Goal: Transaction & Acquisition: Purchase product/service

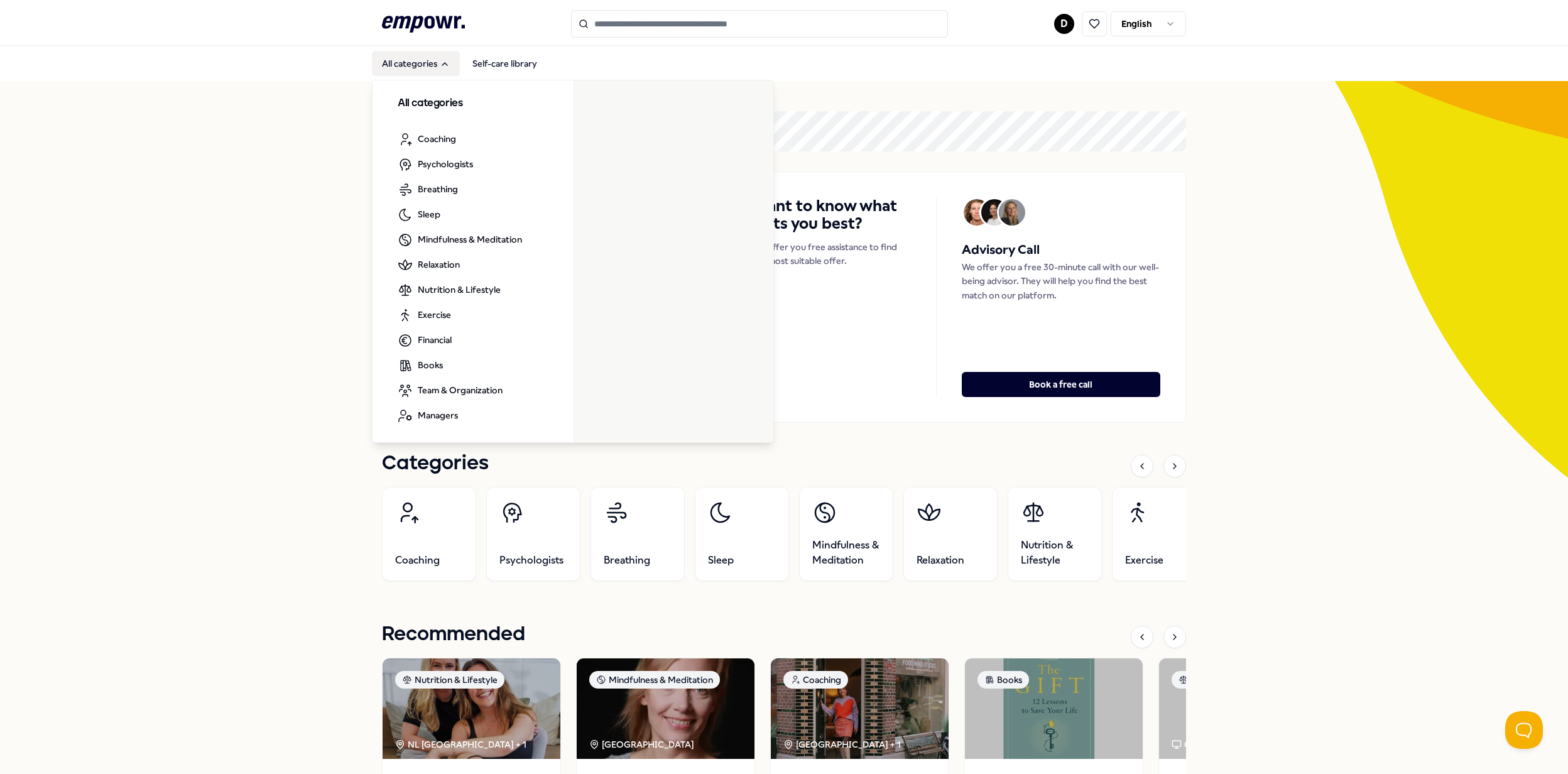
click at [417, 66] on button "All categories" at bounding box center [415, 63] width 88 height 25
click at [388, 53] on button "All categories" at bounding box center [415, 63] width 88 height 25
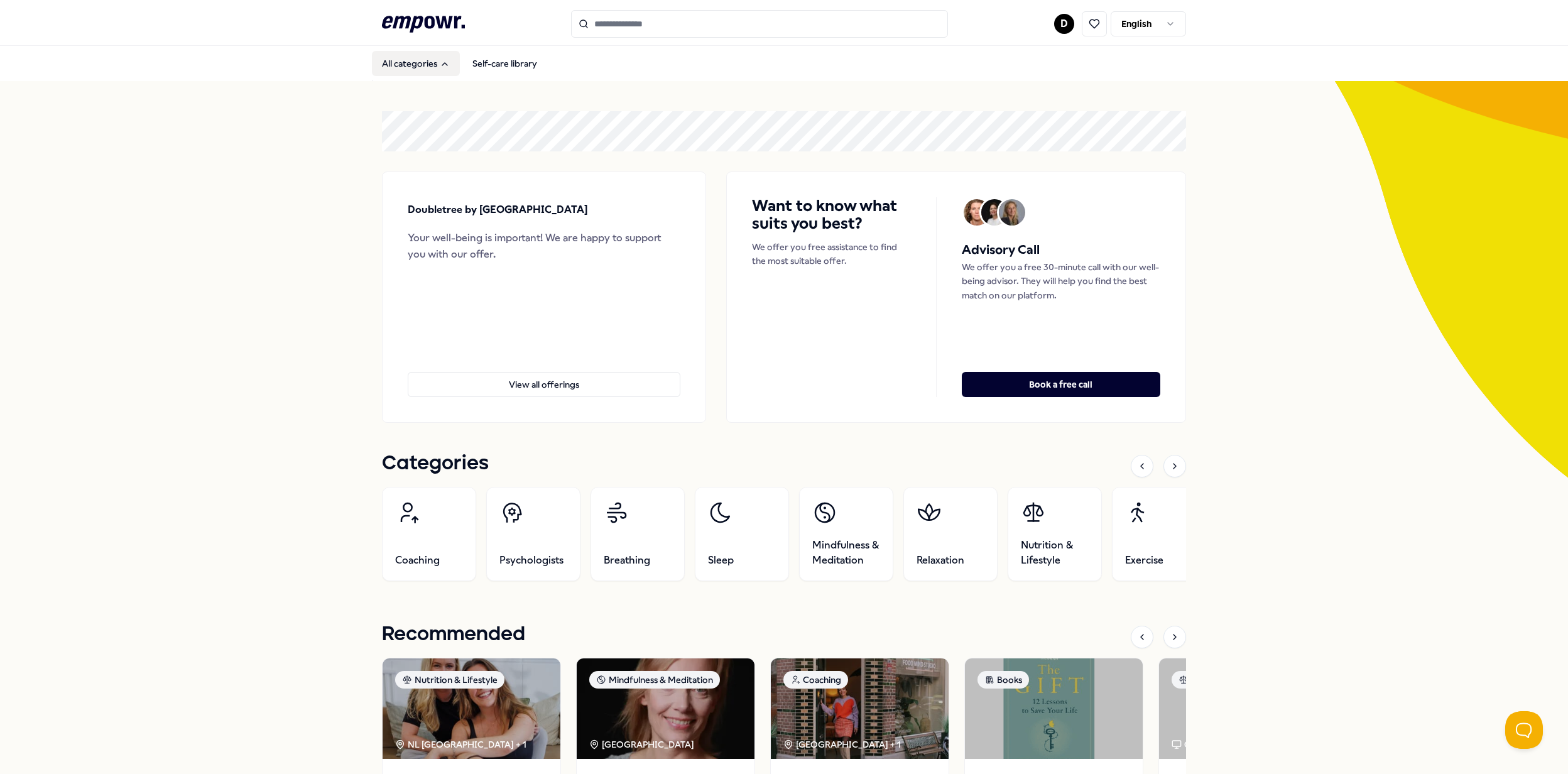
click at [411, 60] on button "All categories" at bounding box center [415, 63] width 88 height 25
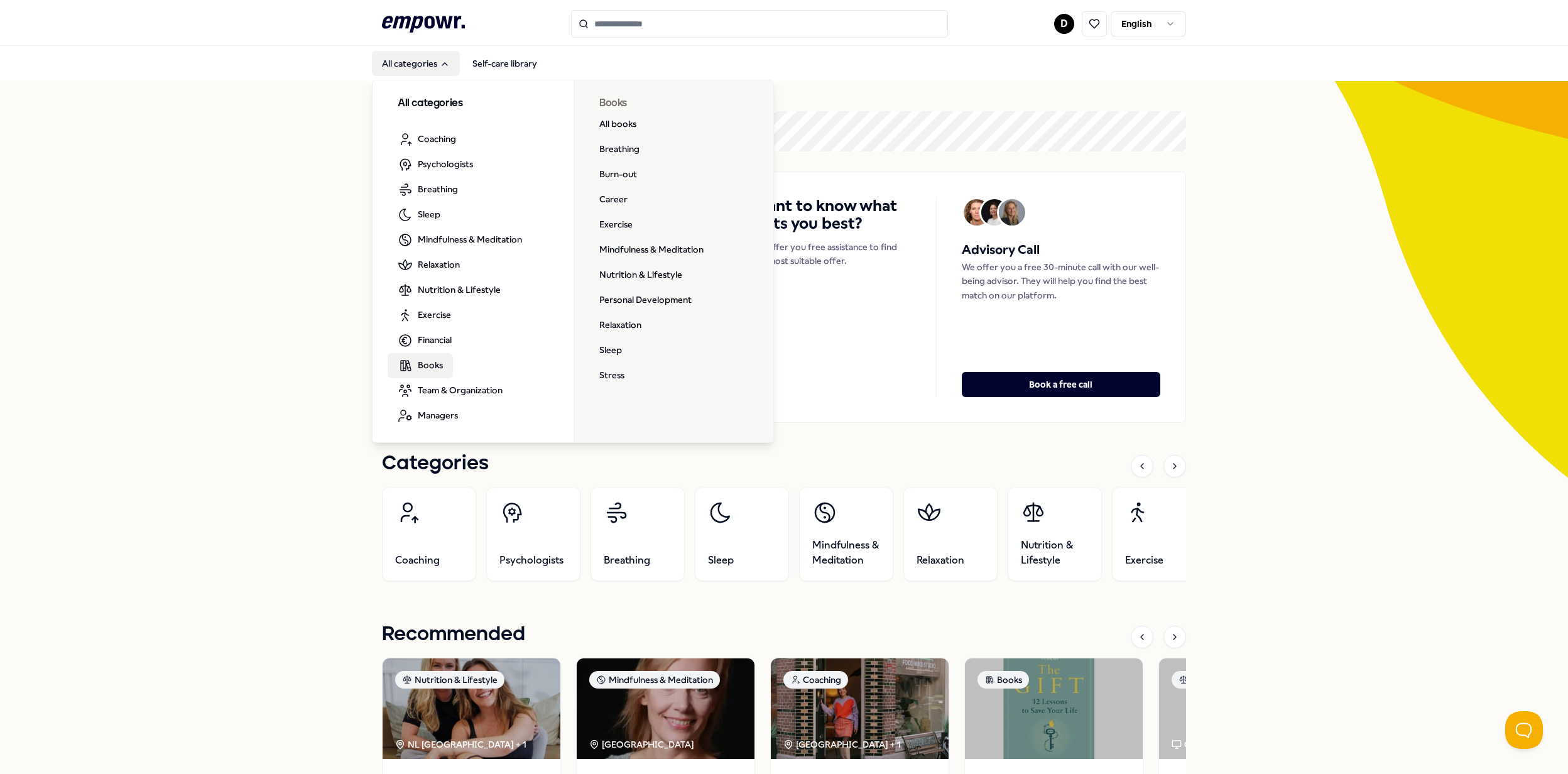
click at [425, 365] on span "Books" at bounding box center [430, 364] width 25 height 14
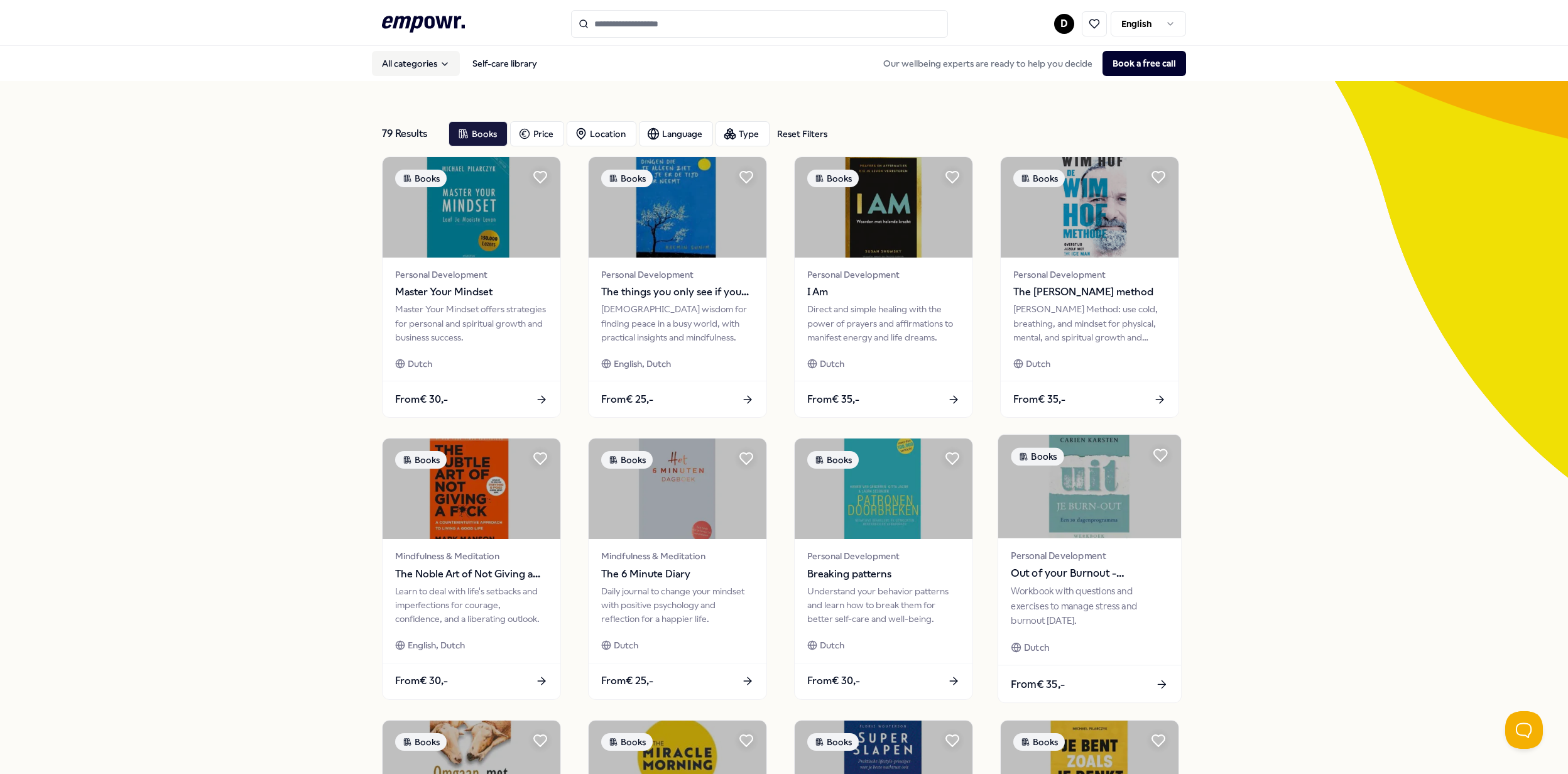
scroll to position [350, 0]
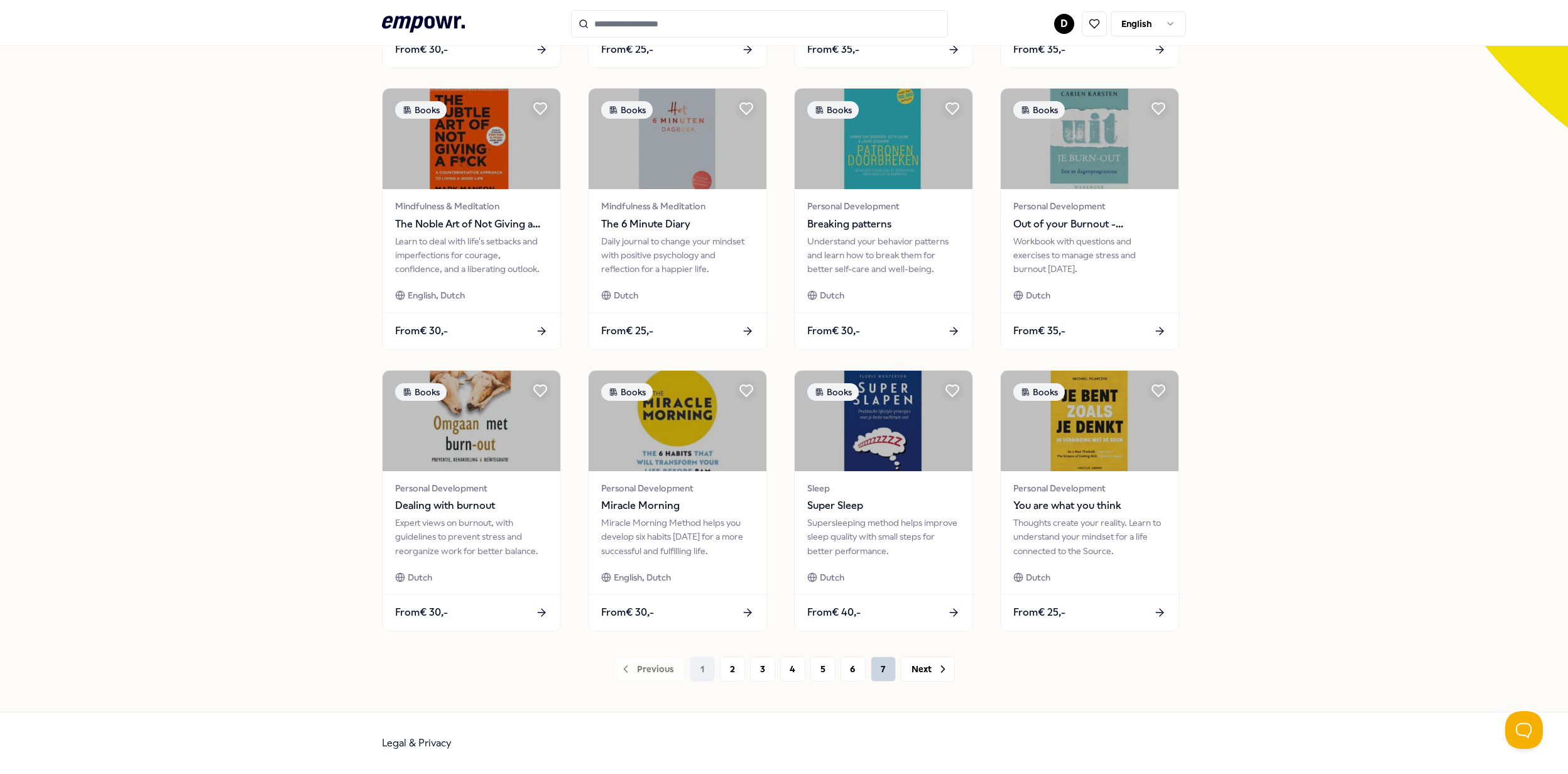
click at [885, 669] on button "7" at bounding box center [883, 668] width 25 height 25
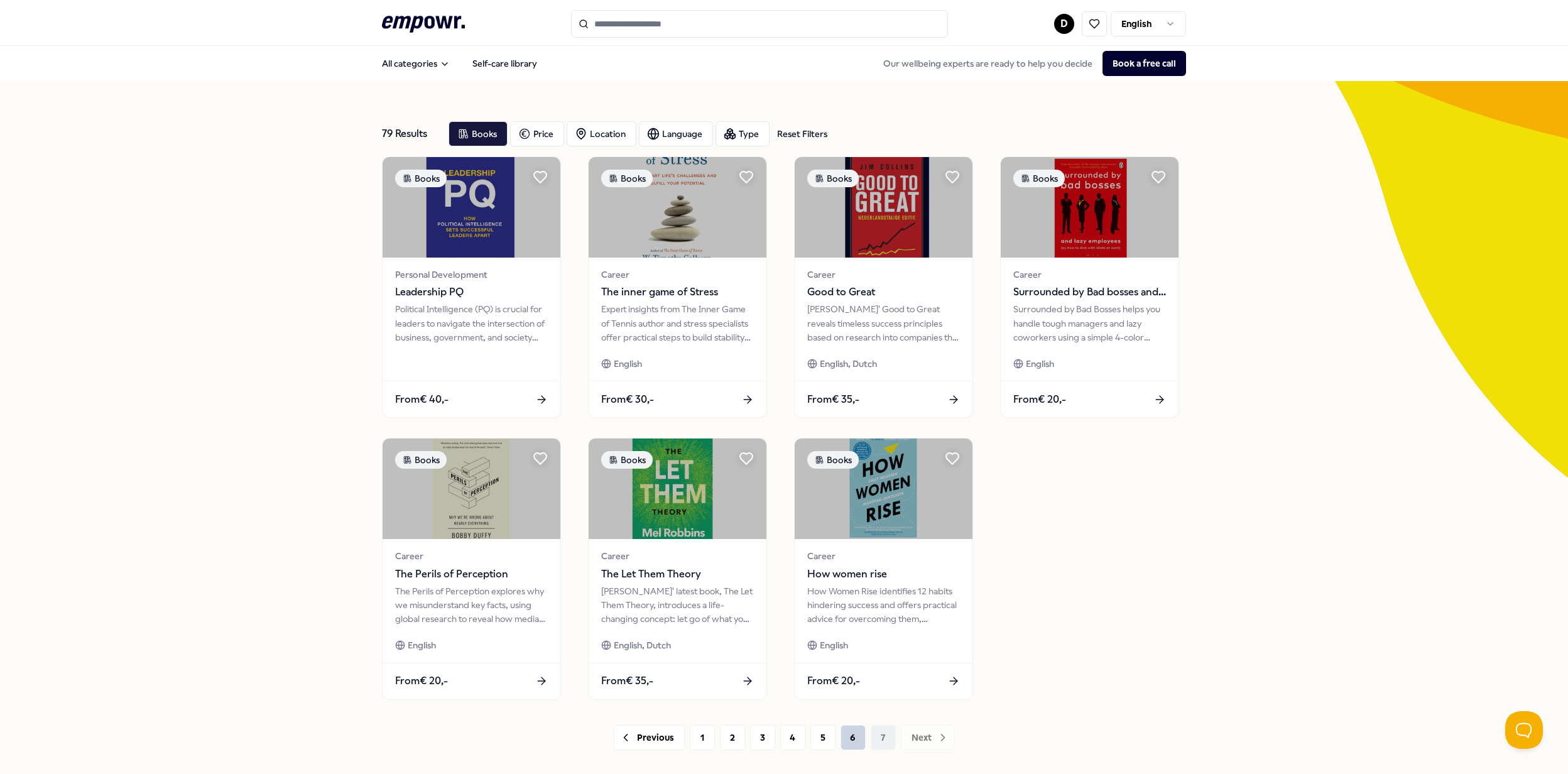
click at [841, 738] on button "6" at bounding box center [853, 737] width 25 height 25
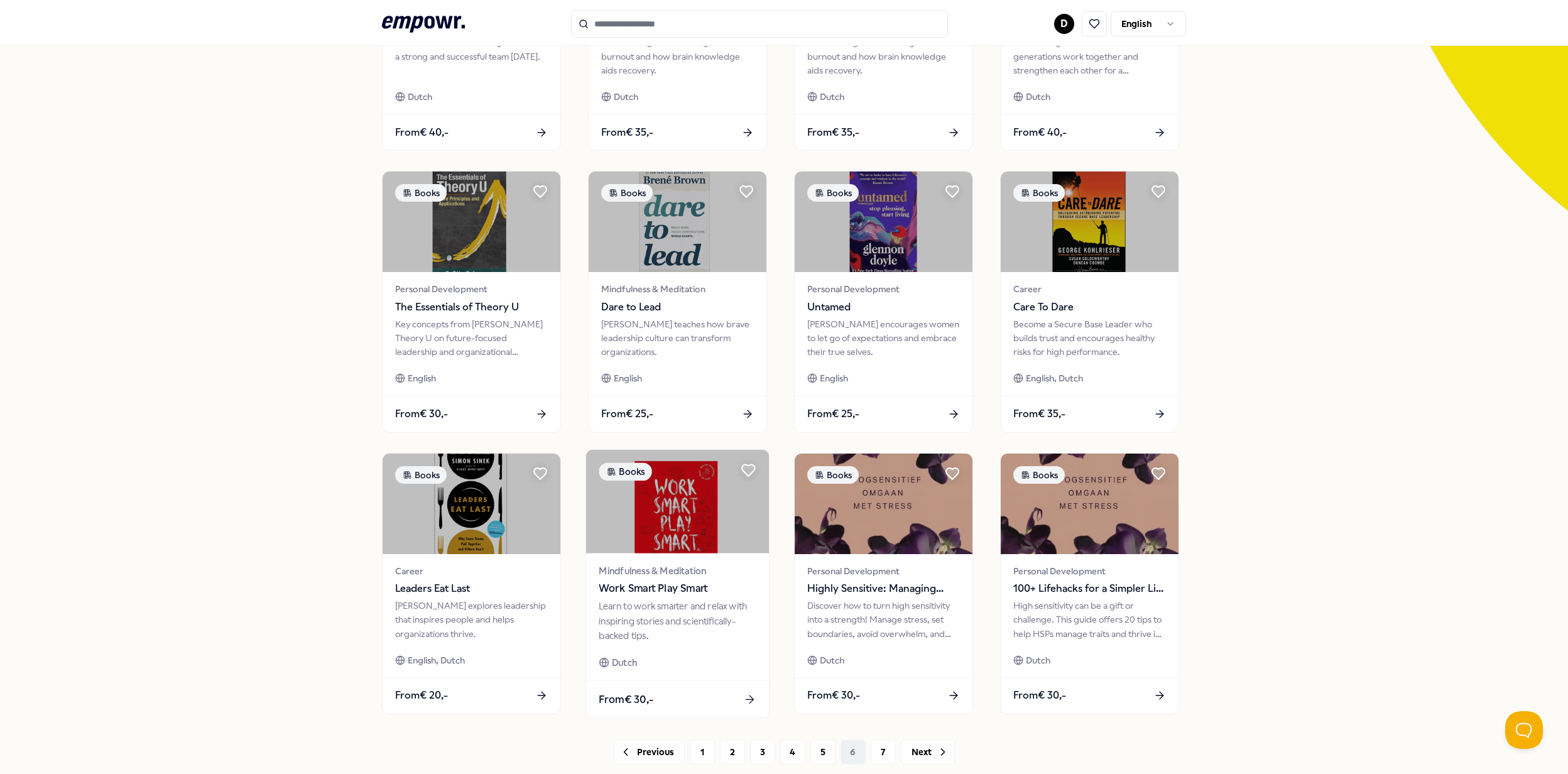
scroll to position [350, 0]
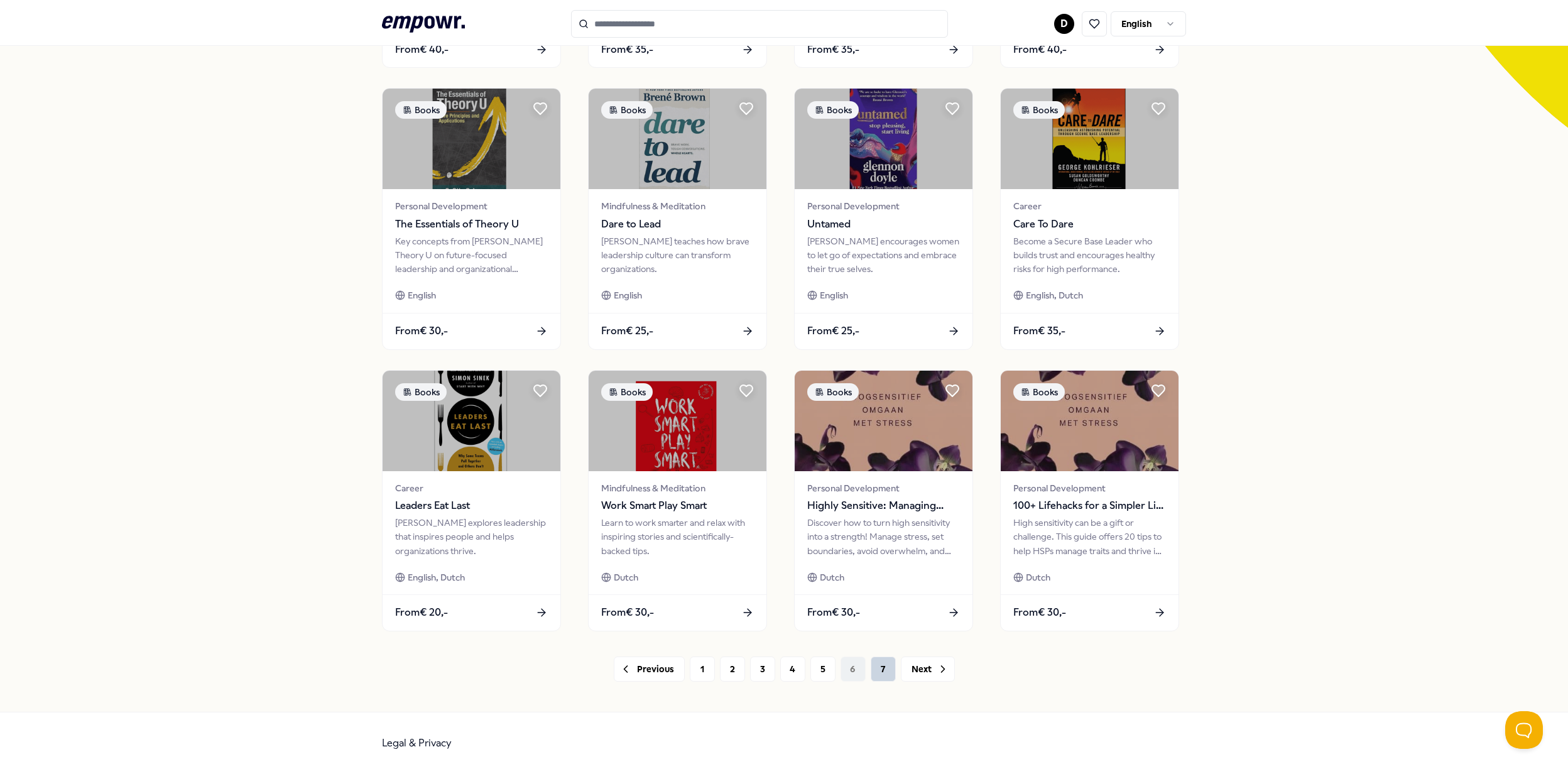
click at [876, 676] on button "7" at bounding box center [883, 668] width 25 height 25
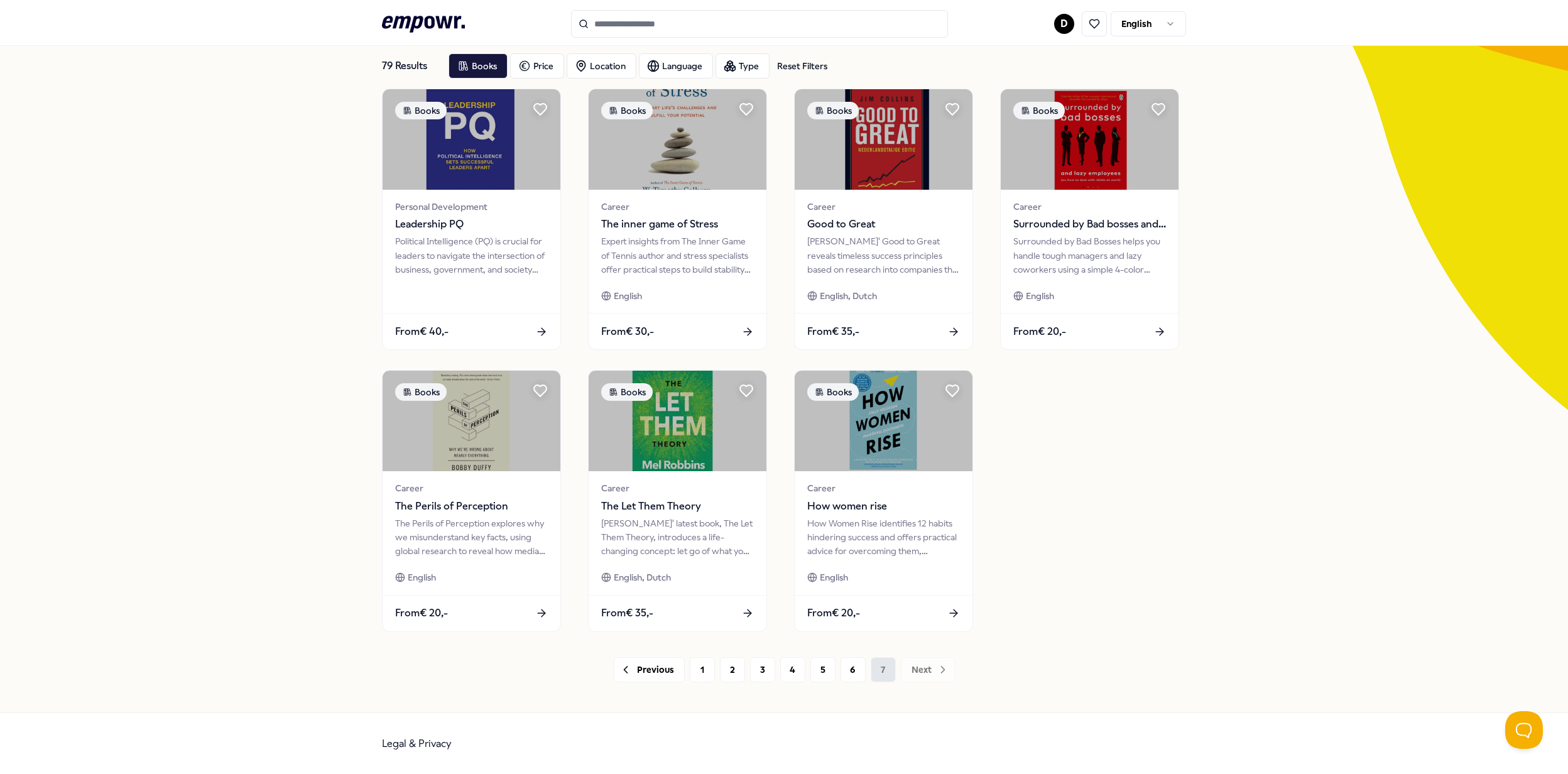
scroll to position [69, 0]
click at [695, 149] on img at bounding box center [678, 137] width 183 height 104
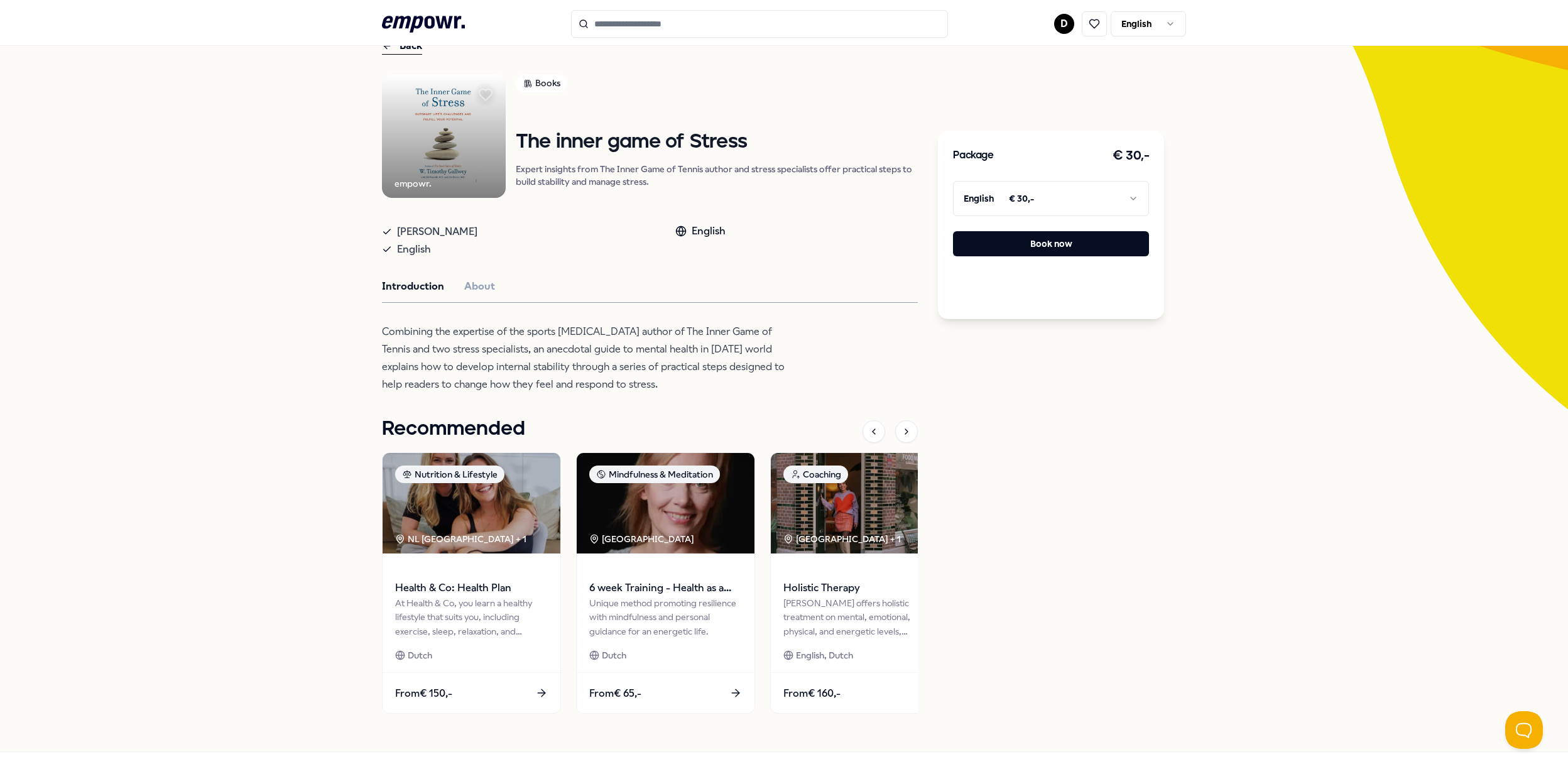
click at [556, 75] on div "Books" at bounding box center [541, 84] width 51 height 18
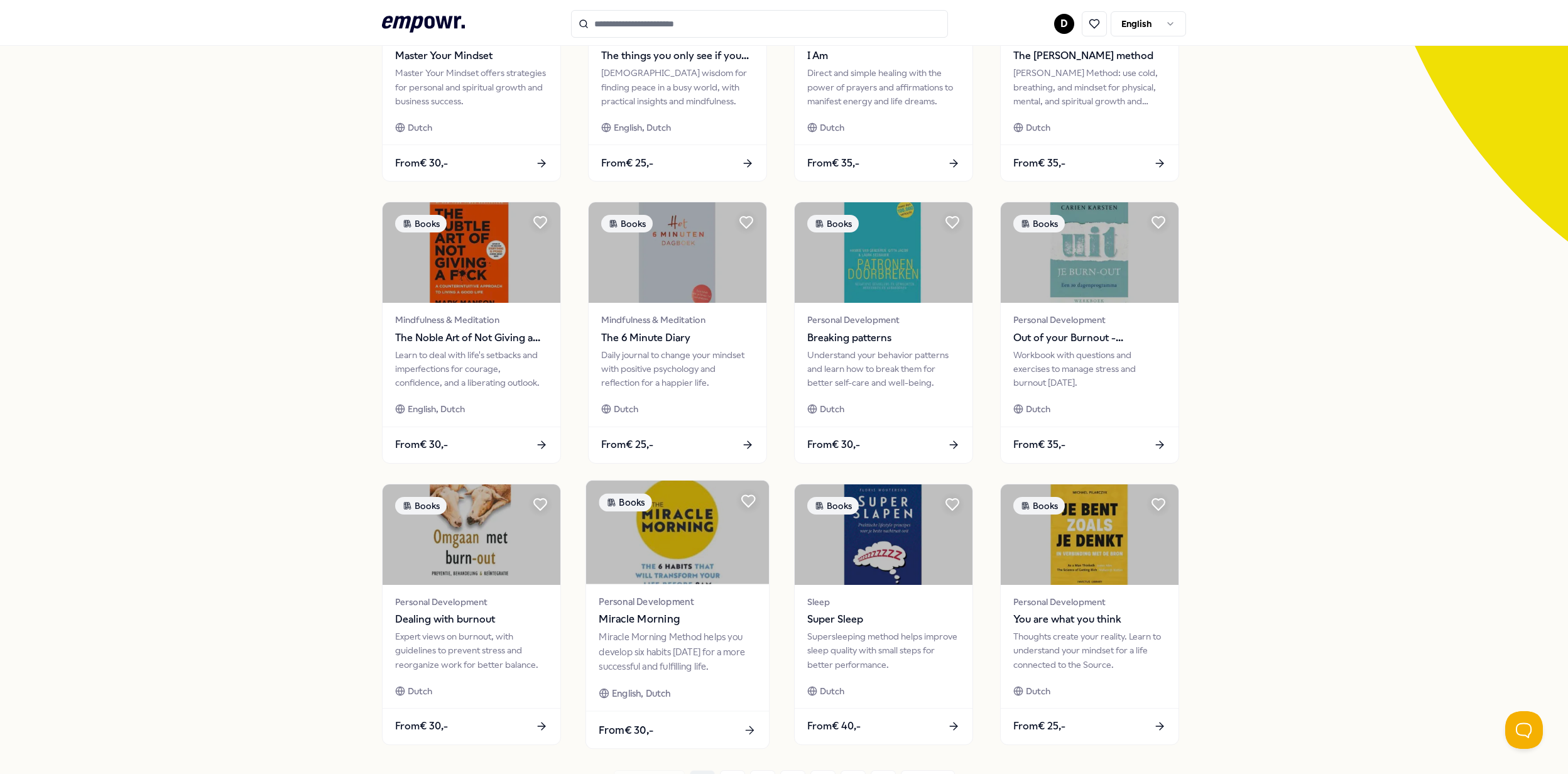
scroll to position [350, 0]
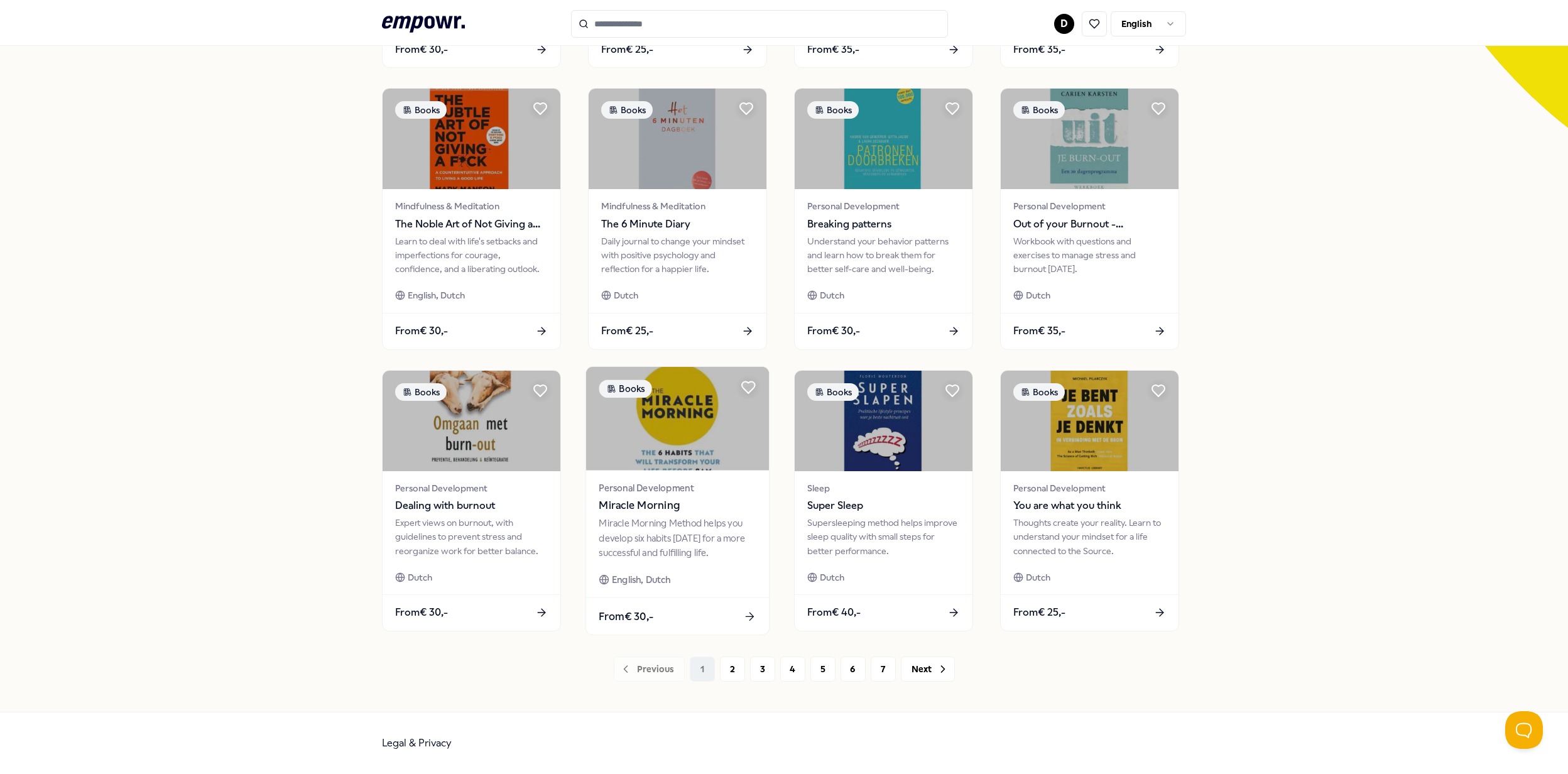
click at [695, 417] on img at bounding box center [678, 418] width 183 height 104
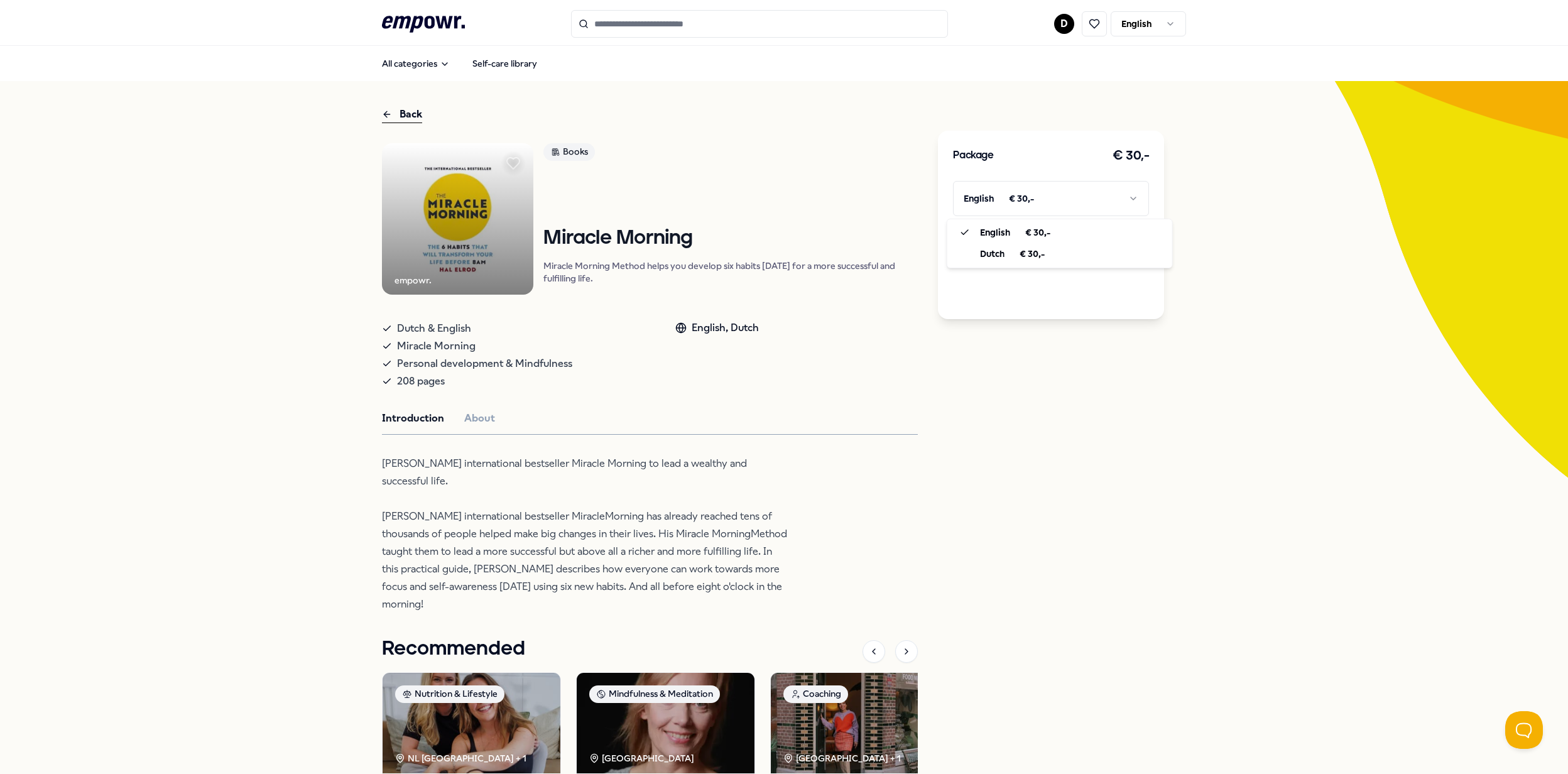
click at [1065, 197] on html ".empowr-logo_svg__cls-1{fill:#03032f} D English All categories Self-care librar…" at bounding box center [784, 387] width 1568 height 774
click at [1044, 245] on button "Book now" at bounding box center [1051, 243] width 196 height 25
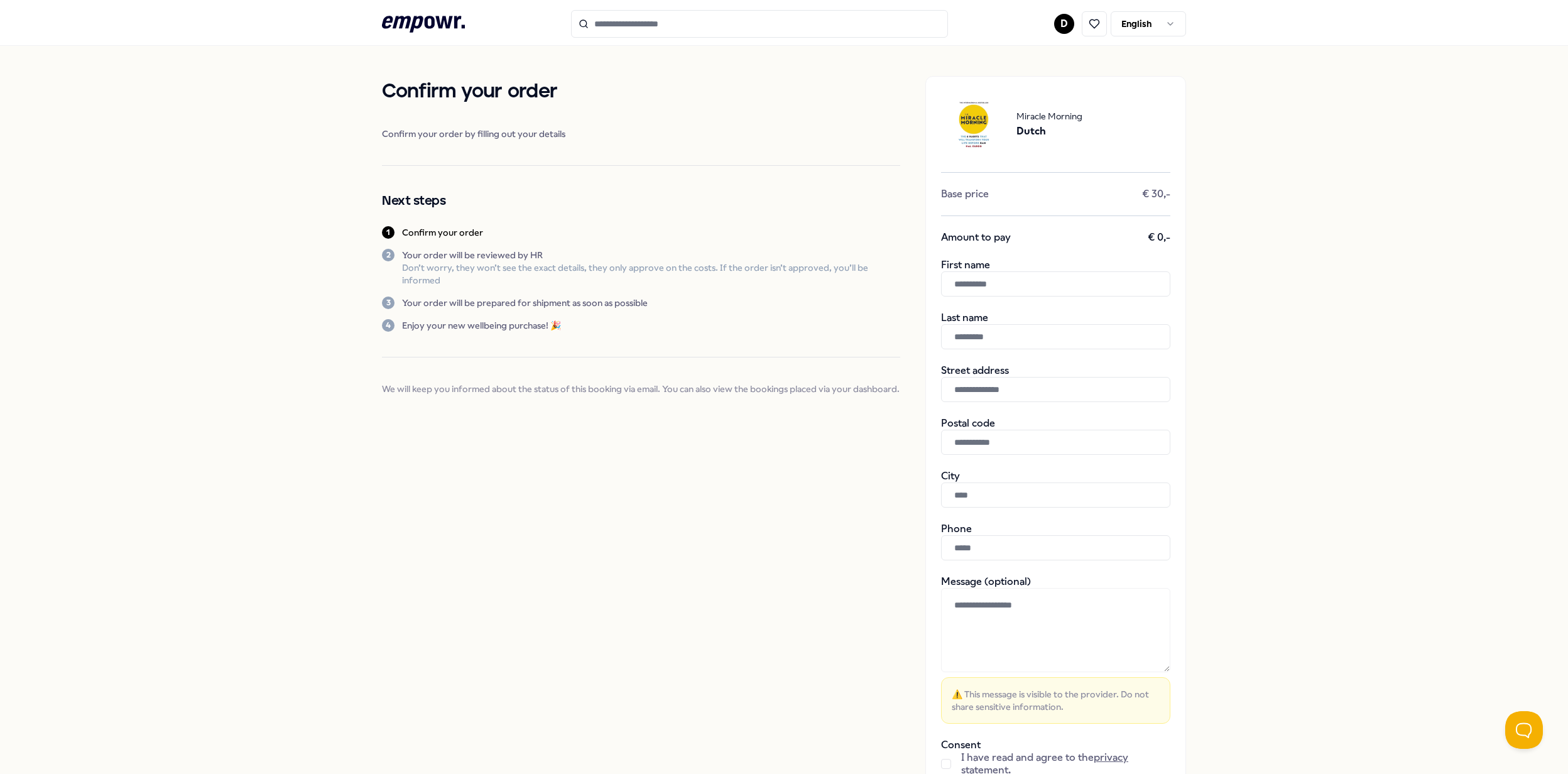
click at [991, 287] on input "text" at bounding box center [1055, 284] width 230 height 25
type input "*****"
type input "******"
type input "**********"
type input "******"
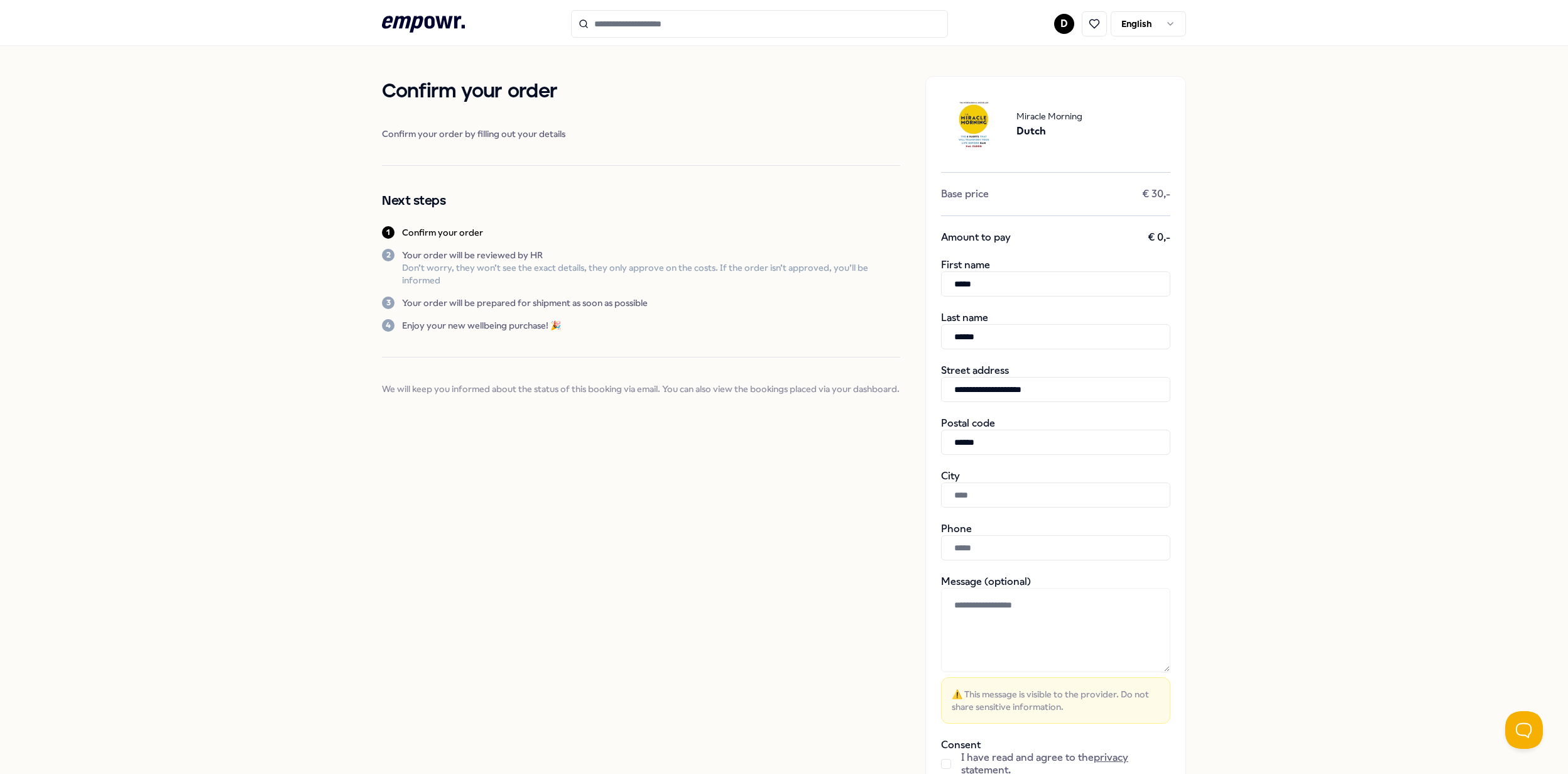
type input "*********"
type input "**********"
drag, startPoint x: 1002, startPoint y: 279, endPoint x: 812, endPoint y: 275, distance: 190.0
click at [812, 275] on div "**********" at bounding box center [784, 454] width 804 height 816
type input "****"
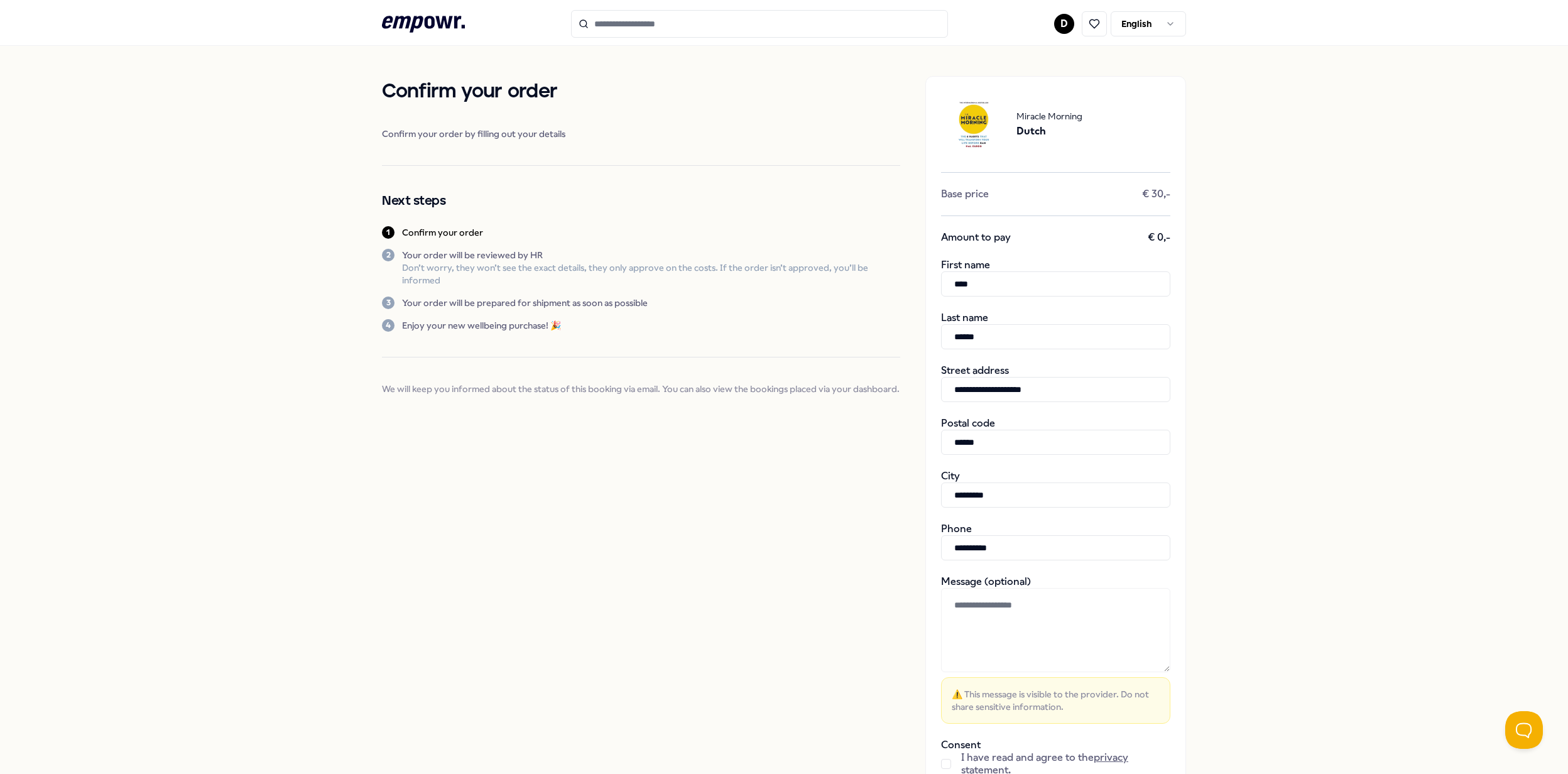
drag, startPoint x: 1291, startPoint y: 194, endPoint x: 1193, endPoint y: 269, distance: 123.4
click at [1291, 194] on div "**********" at bounding box center [784, 454] width 1568 height 816
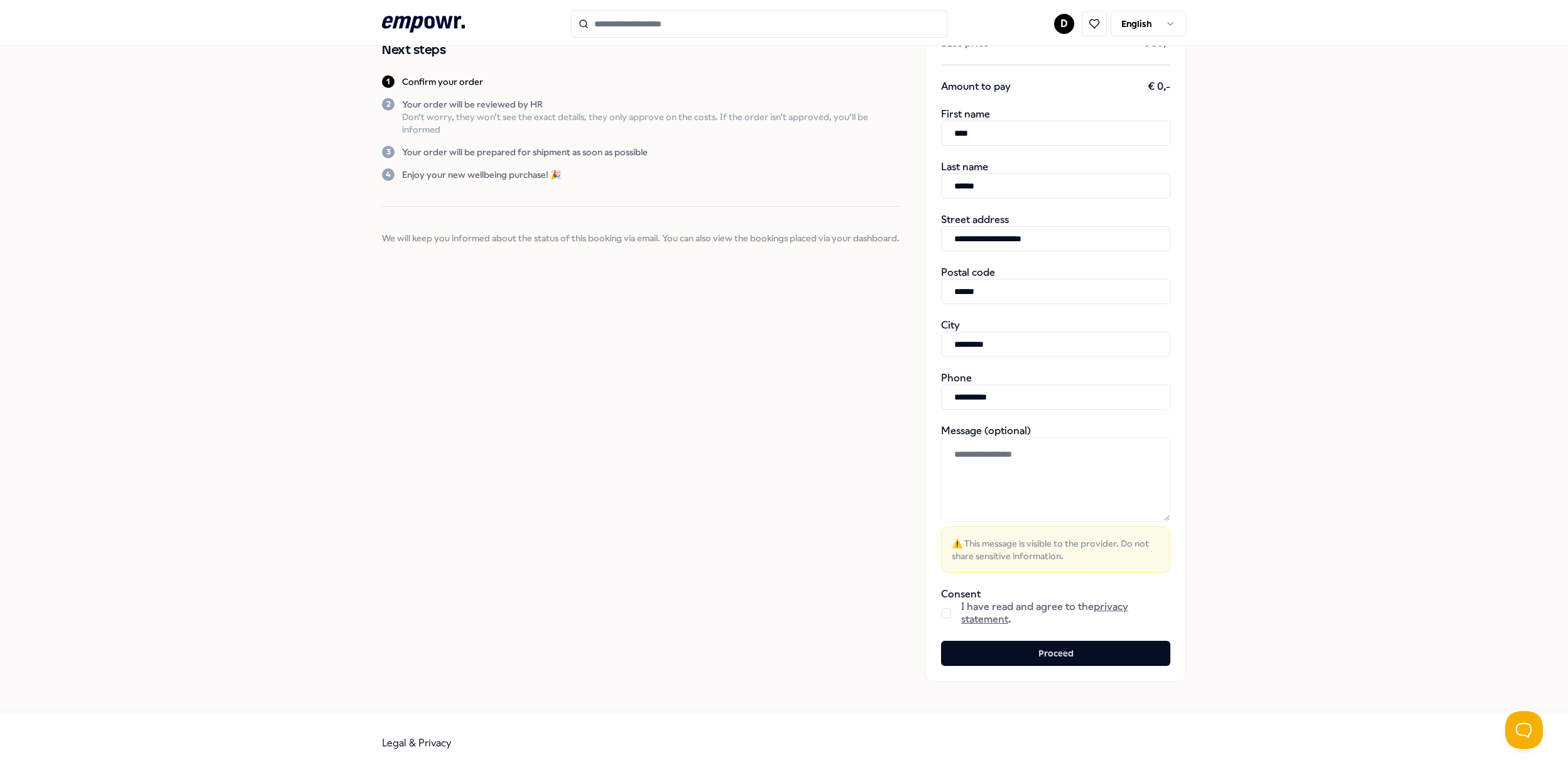
click at [942, 613] on button "button" at bounding box center [946, 613] width 10 height 10
click at [1001, 646] on button "Proceed" at bounding box center [1055, 653] width 230 height 25
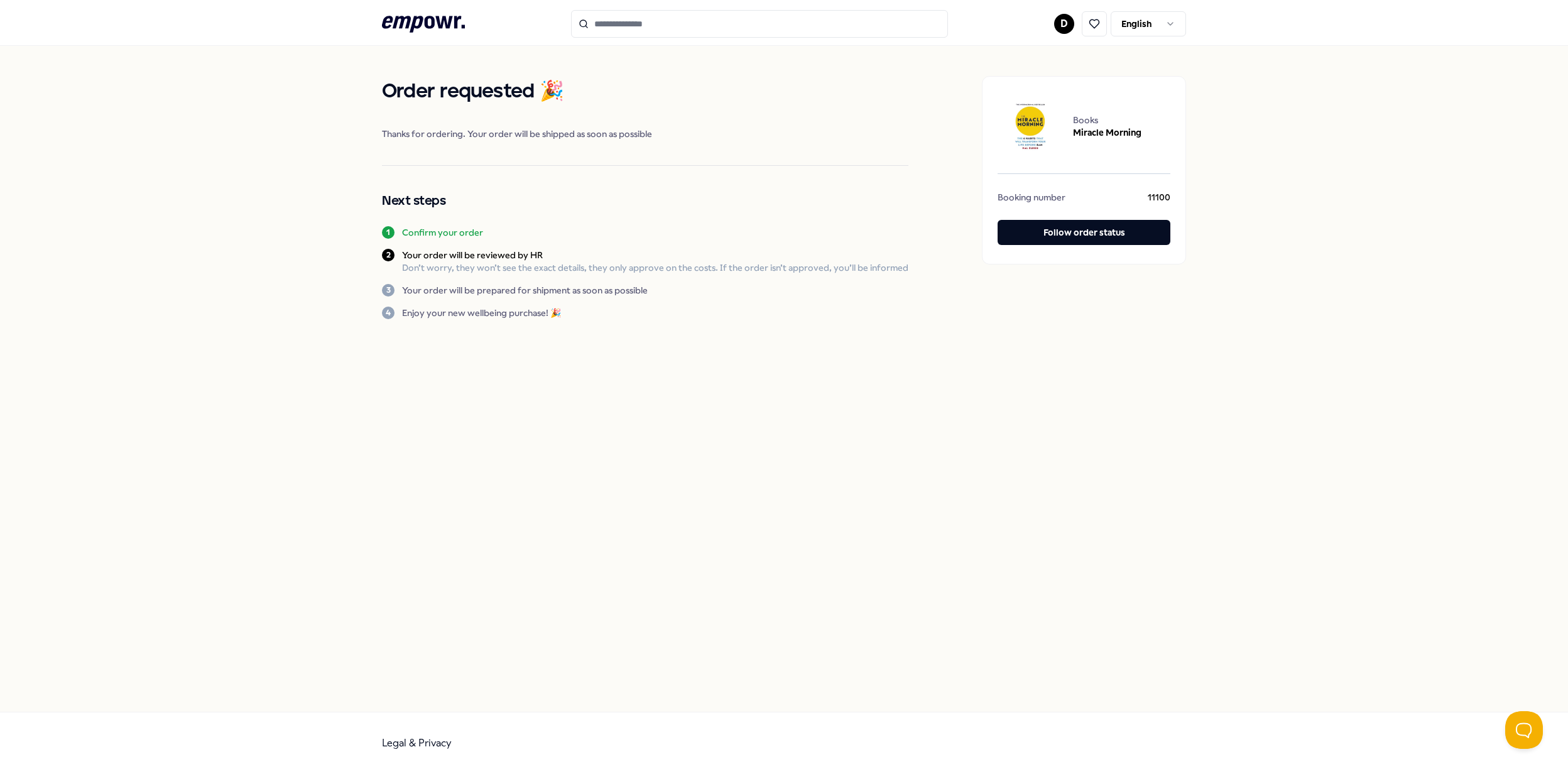
drag, startPoint x: 441, startPoint y: 35, endPoint x: 400, endPoint y: 30, distance: 41.3
click at [441, 35] on icon ".empowr-logo_svg__cls-1{fill:#03032f}" at bounding box center [423, 24] width 83 height 24
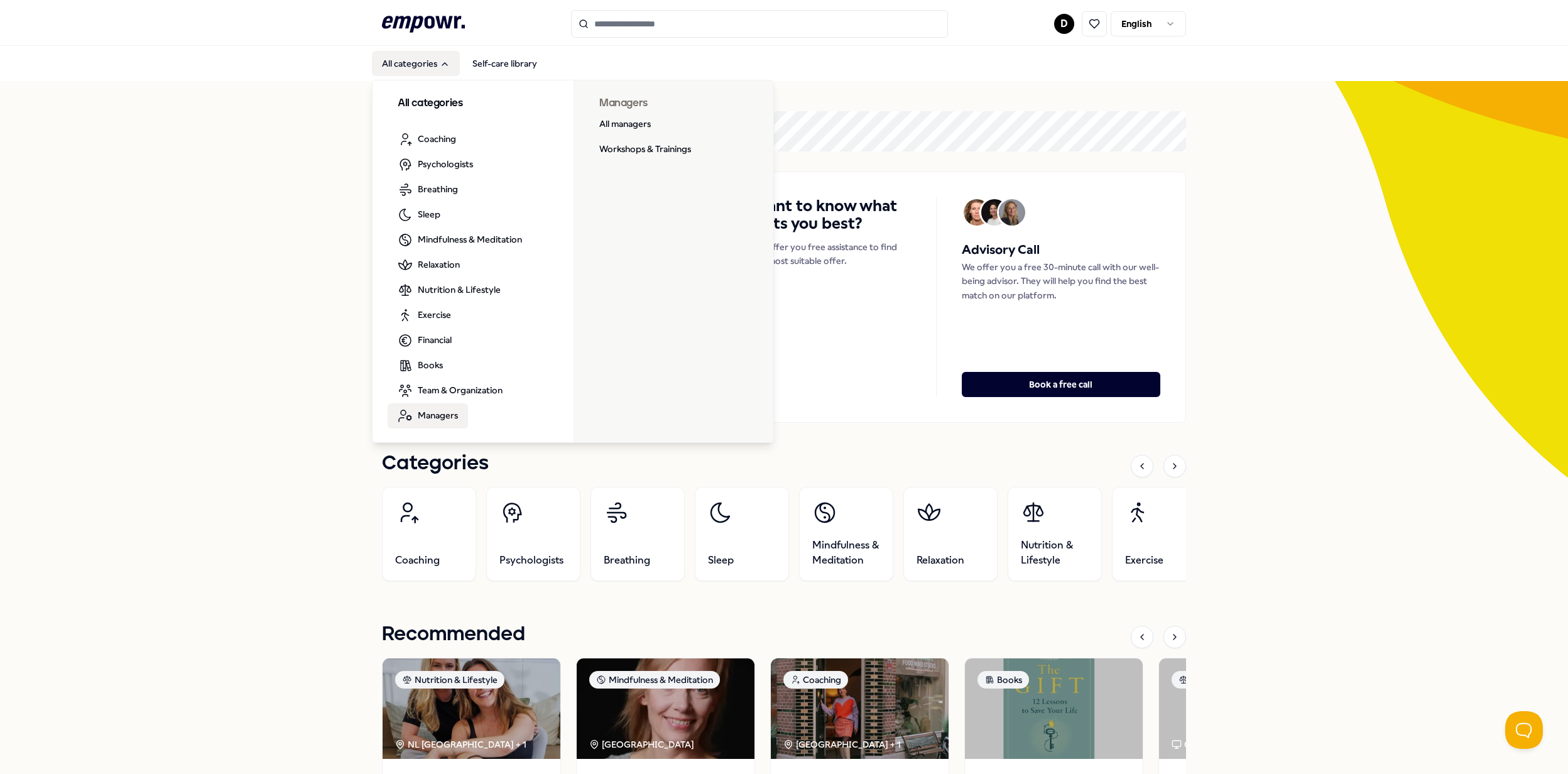
click at [420, 421] on span "Managers" at bounding box center [438, 415] width 40 height 14
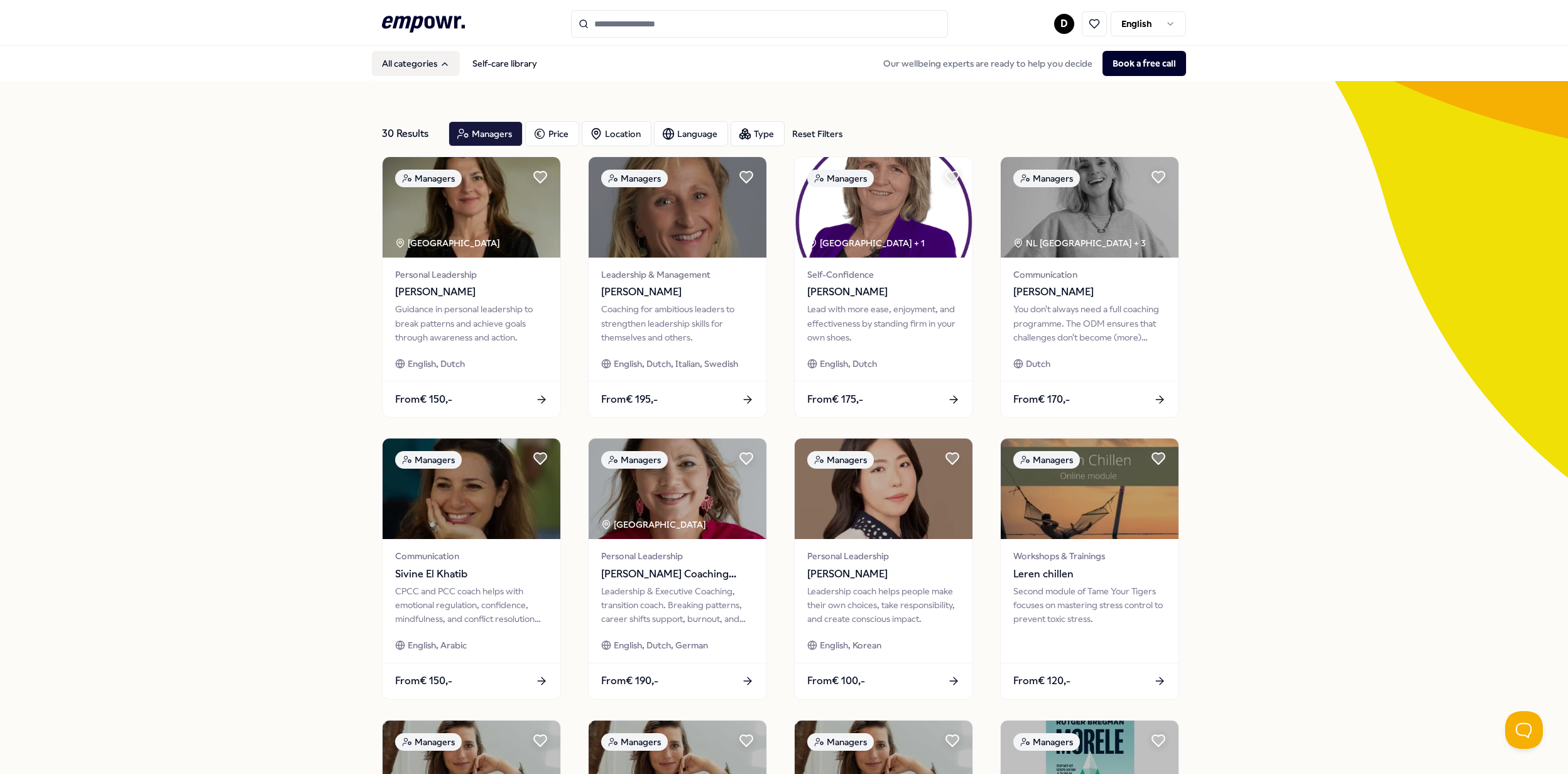
click at [415, 66] on button "All categories" at bounding box center [415, 63] width 88 height 25
click at [420, 59] on button "All categories" at bounding box center [415, 63] width 88 height 25
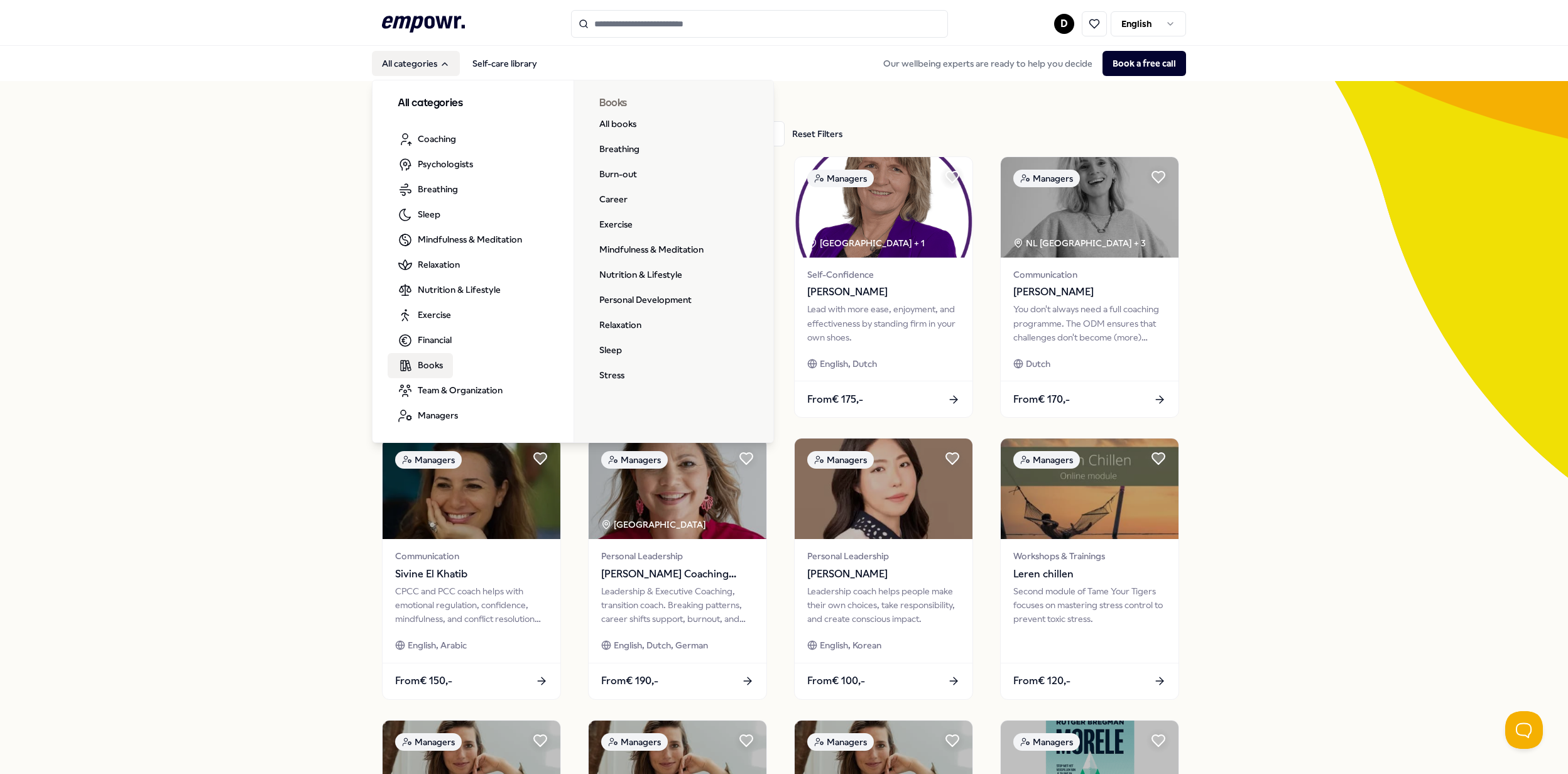
click at [421, 362] on span "Books" at bounding box center [430, 364] width 25 height 14
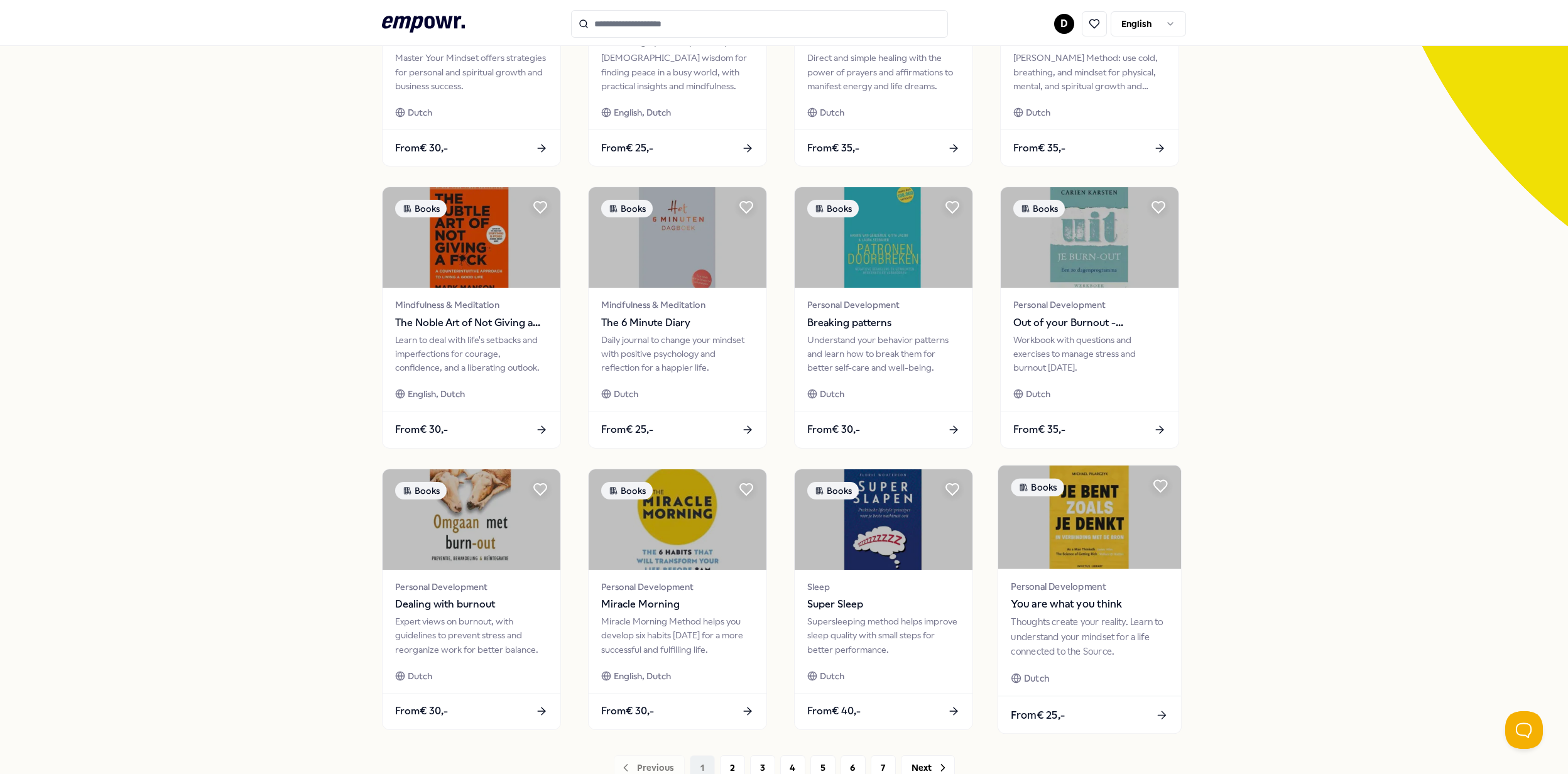
scroll to position [334, 0]
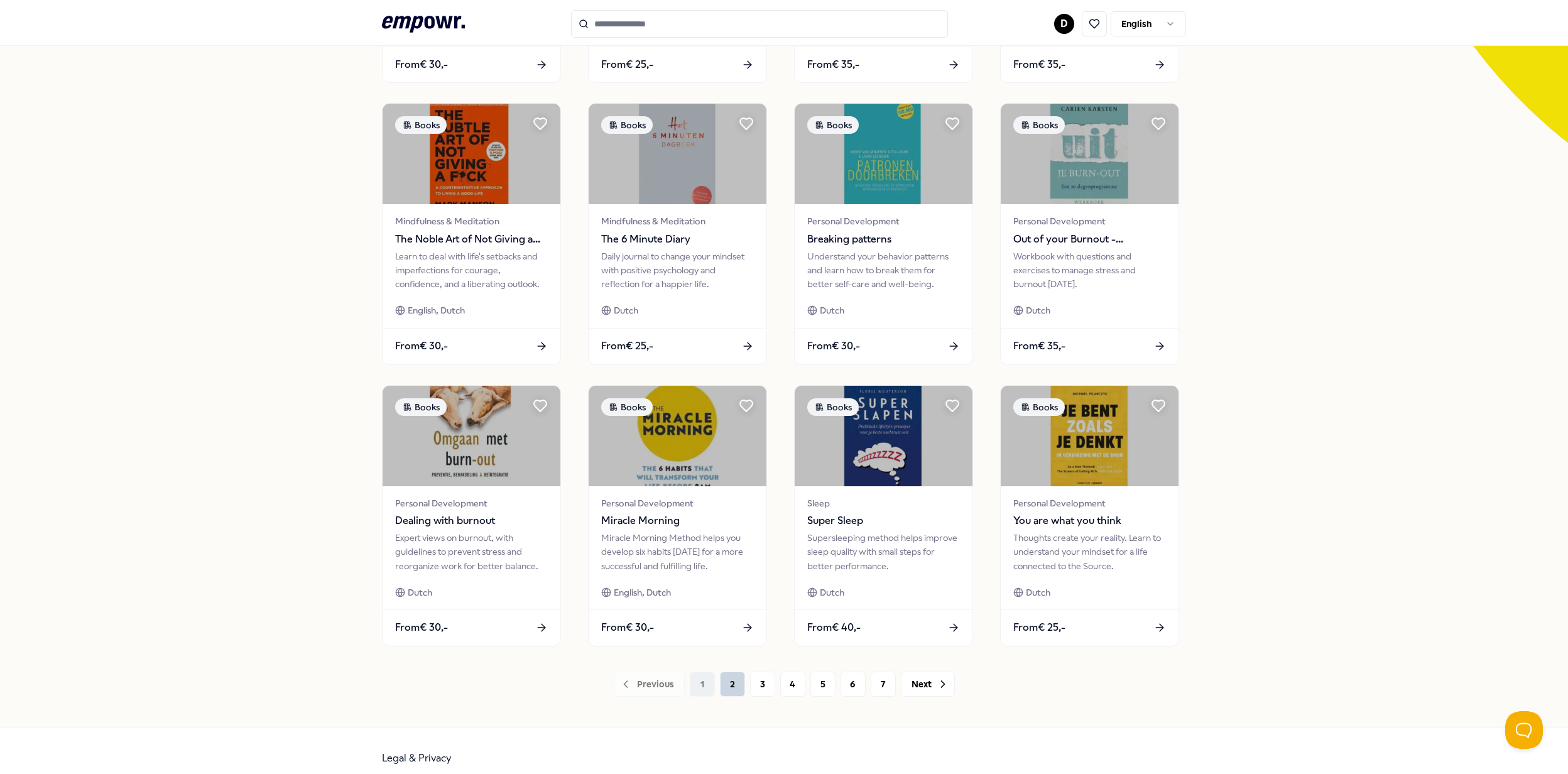
click at [720, 691] on button "2" at bounding box center [732, 683] width 25 height 25
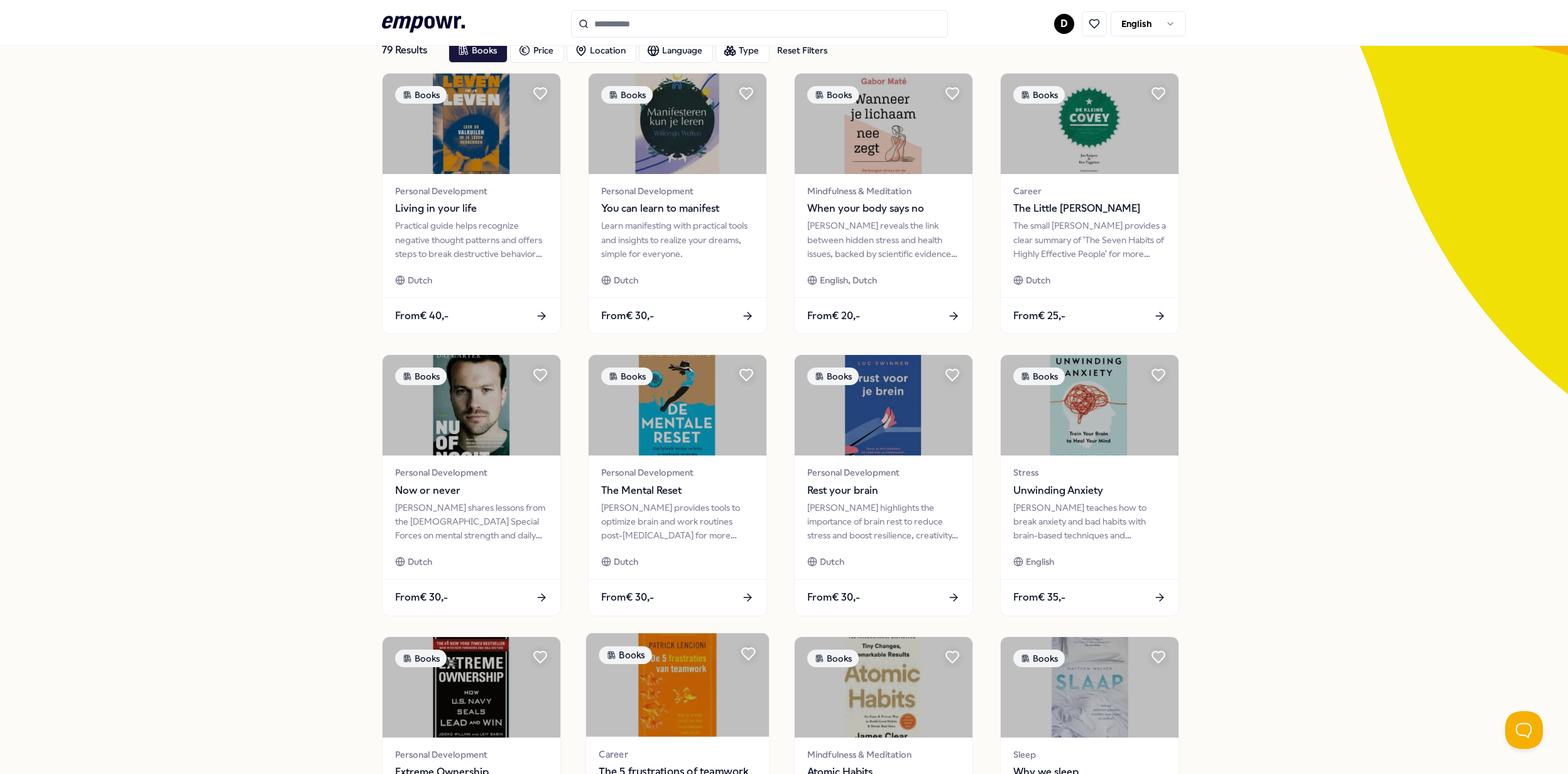
scroll to position [251, 0]
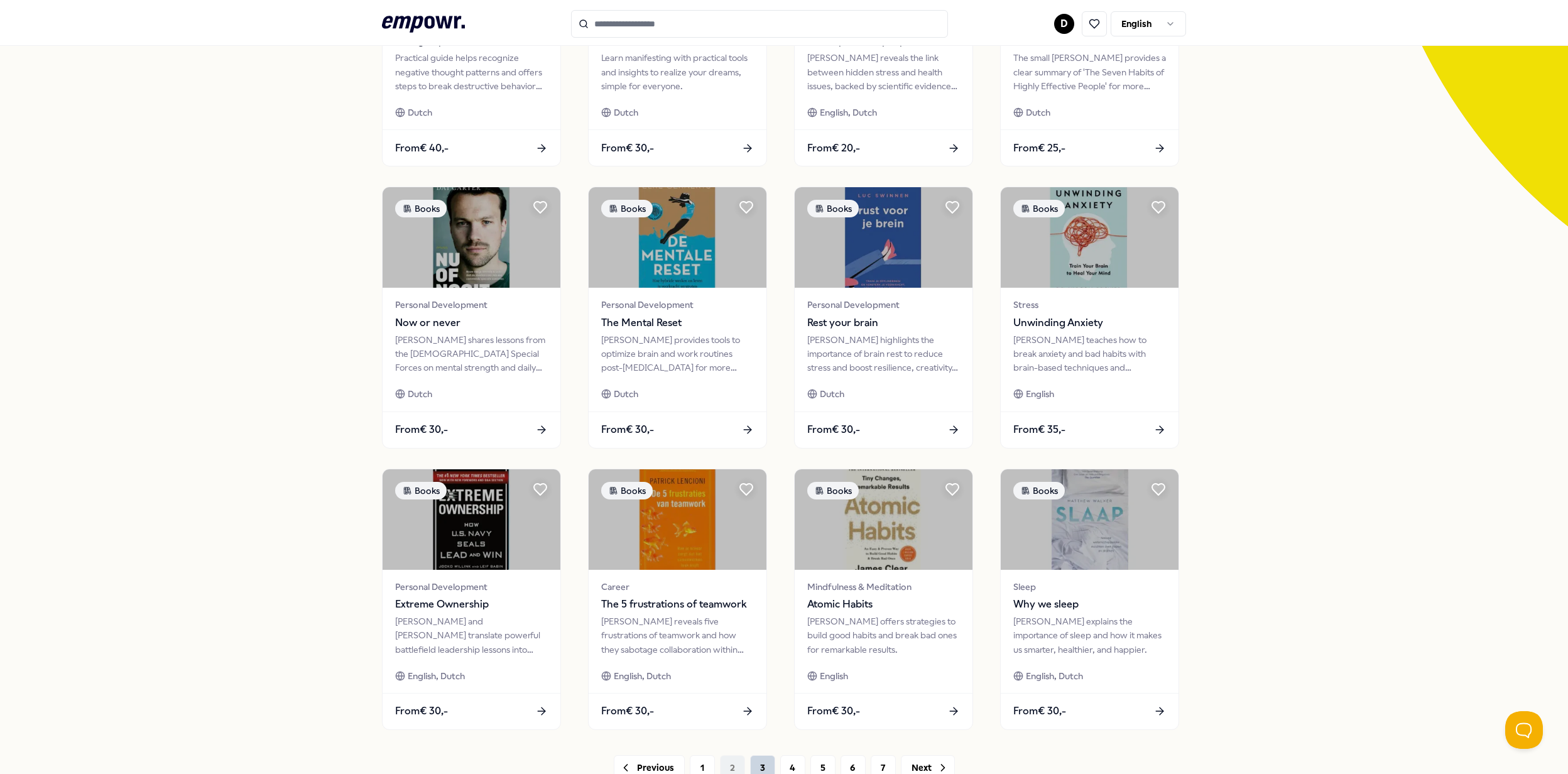
click at [765, 764] on button "3" at bounding box center [762, 767] width 25 height 25
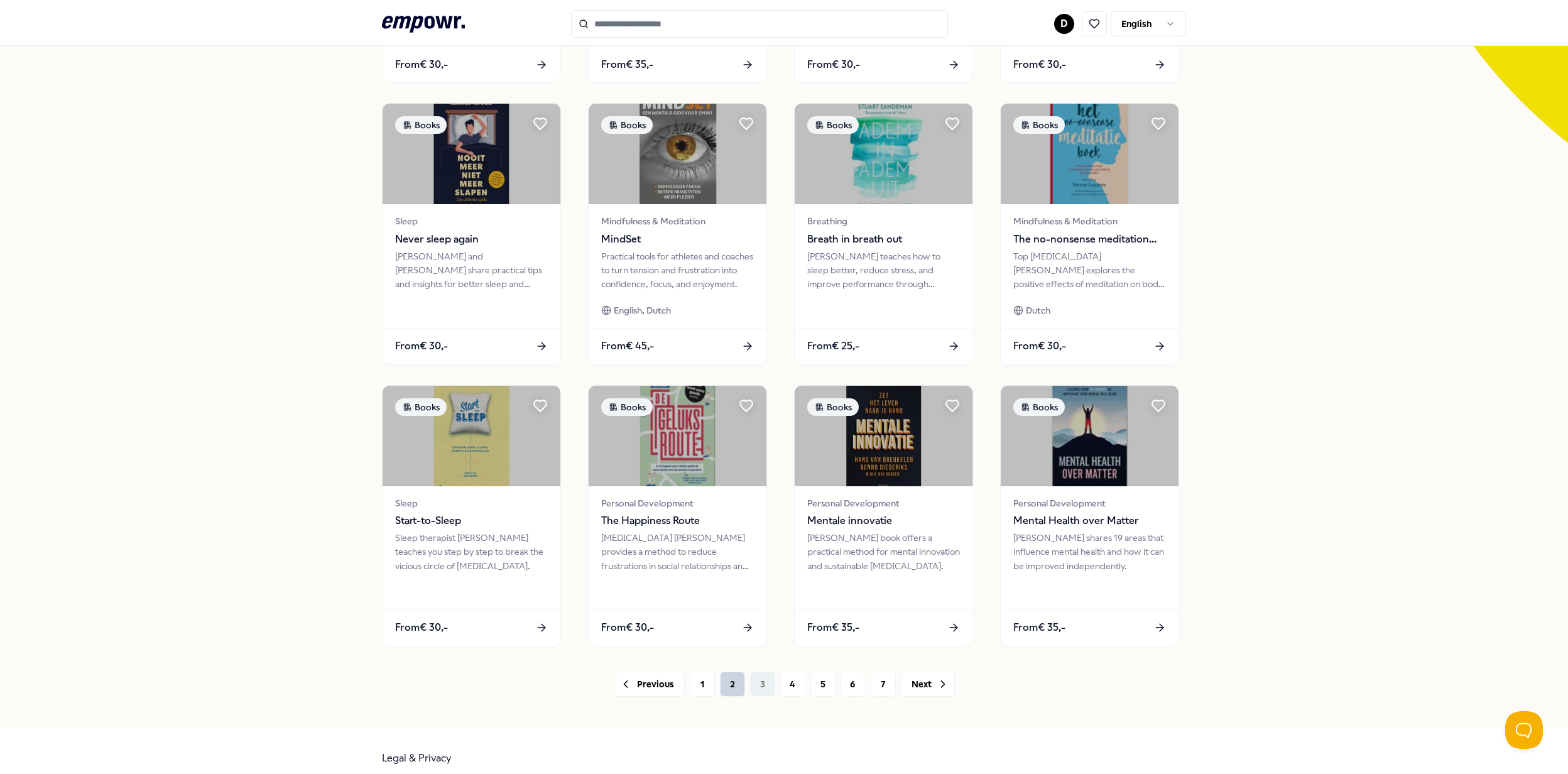
scroll to position [350, 0]
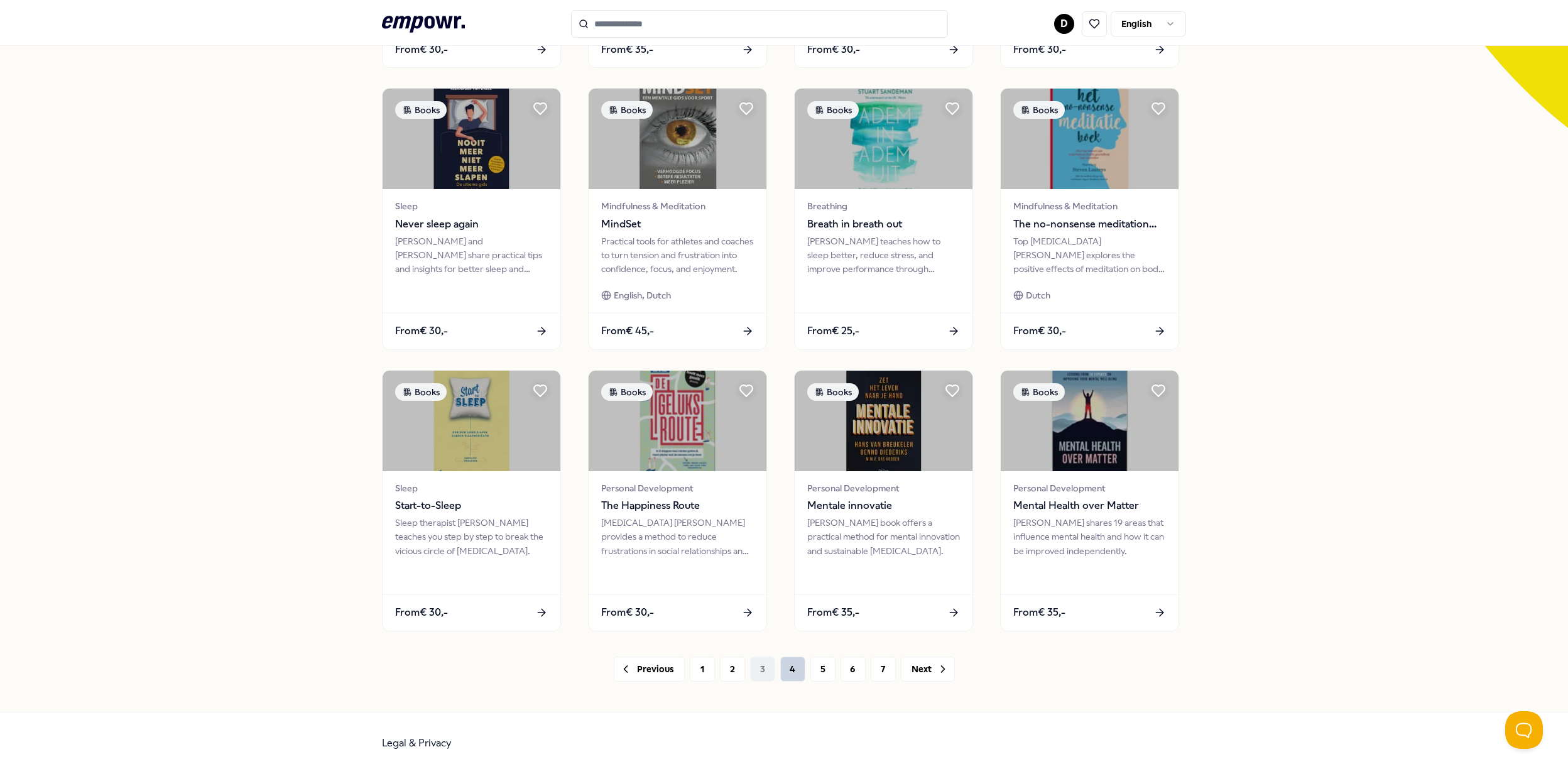
click at [782, 668] on button "4" at bounding box center [792, 668] width 25 height 25
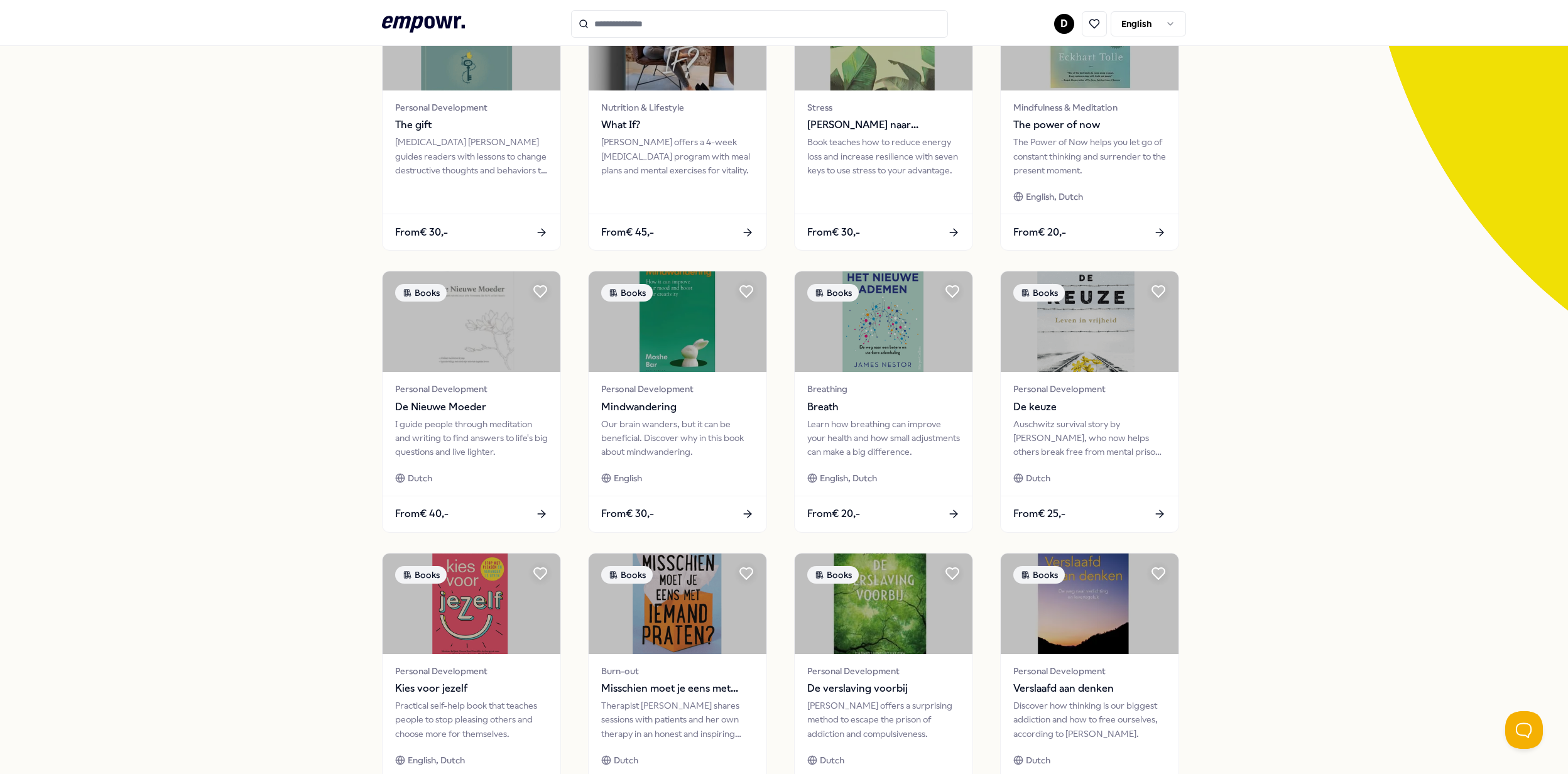
scroll to position [350, 0]
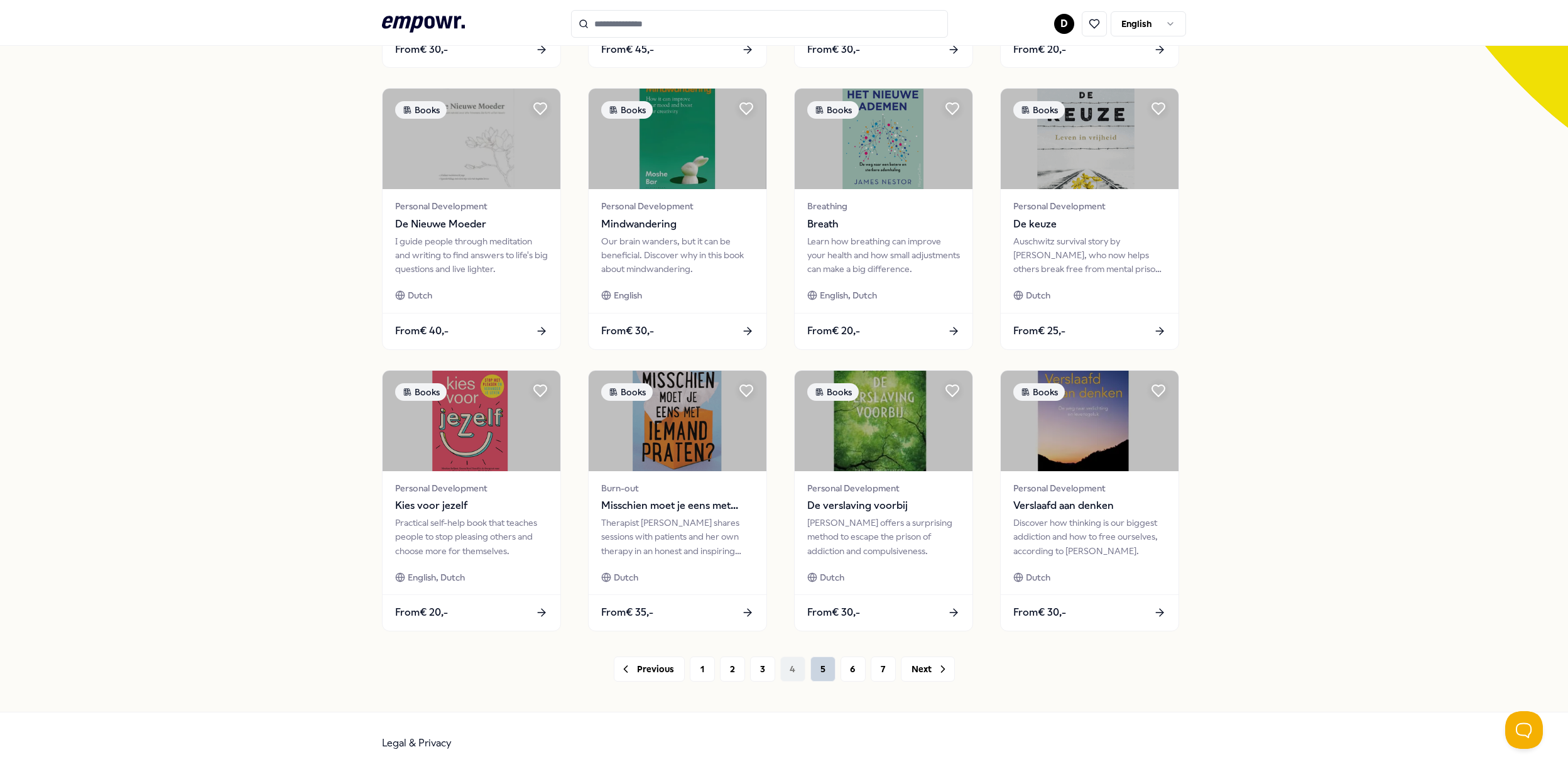
click at [811, 665] on button "5" at bounding box center [823, 668] width 25 height 25
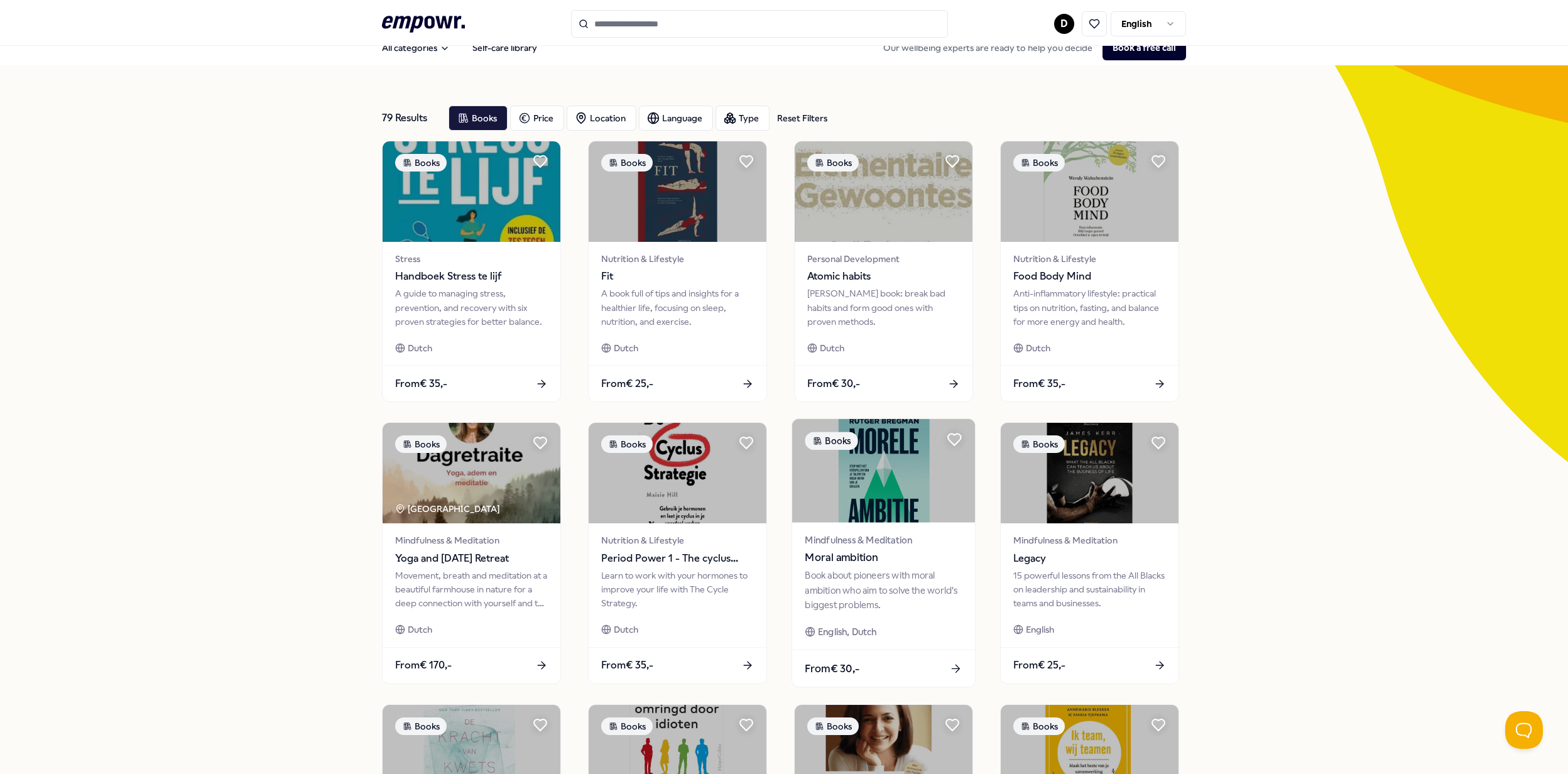
scroll to position [350, 0]
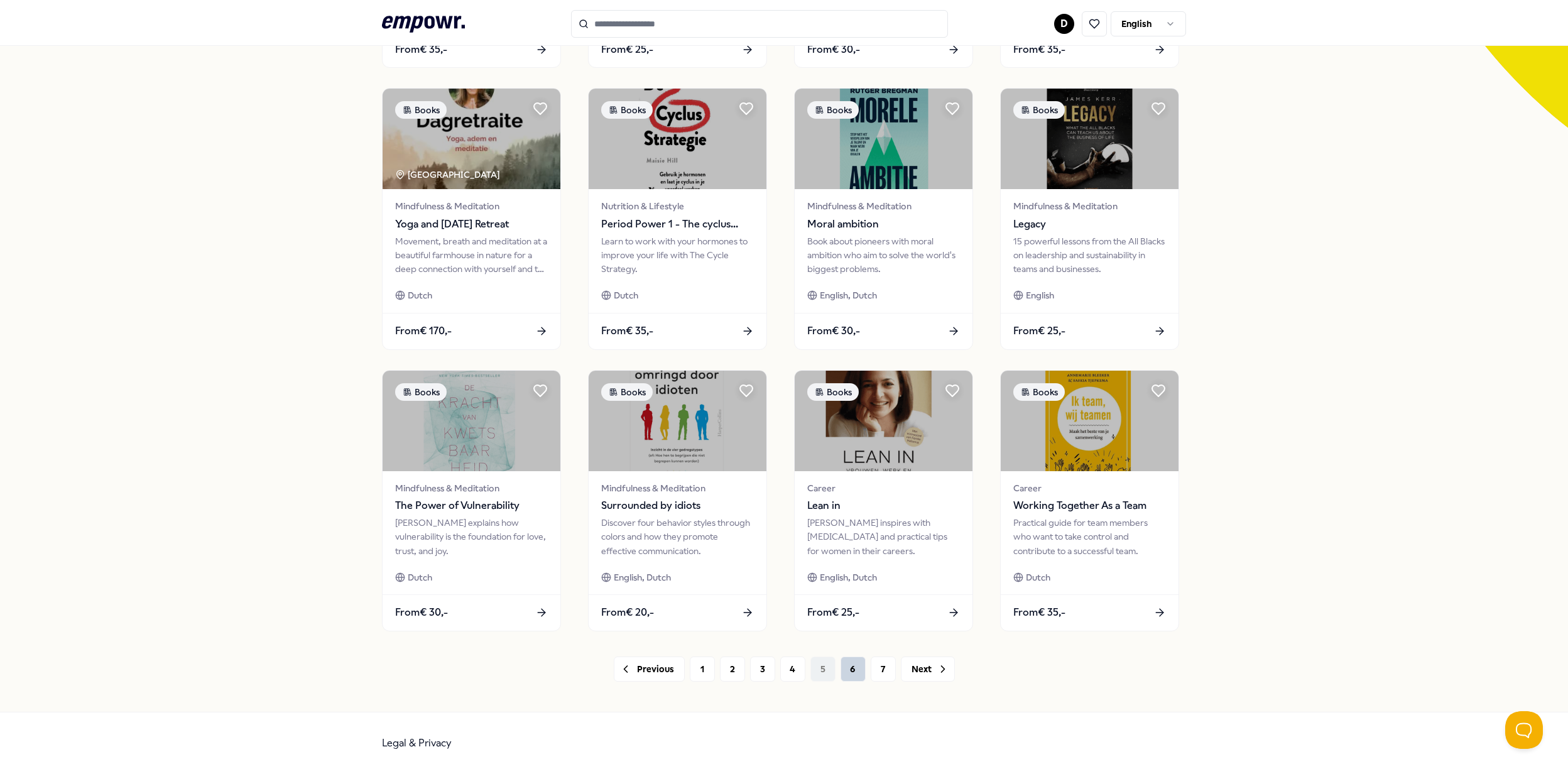
click at [843, 669] on button "6" at bounding box center [853, 668] width 25 height 25
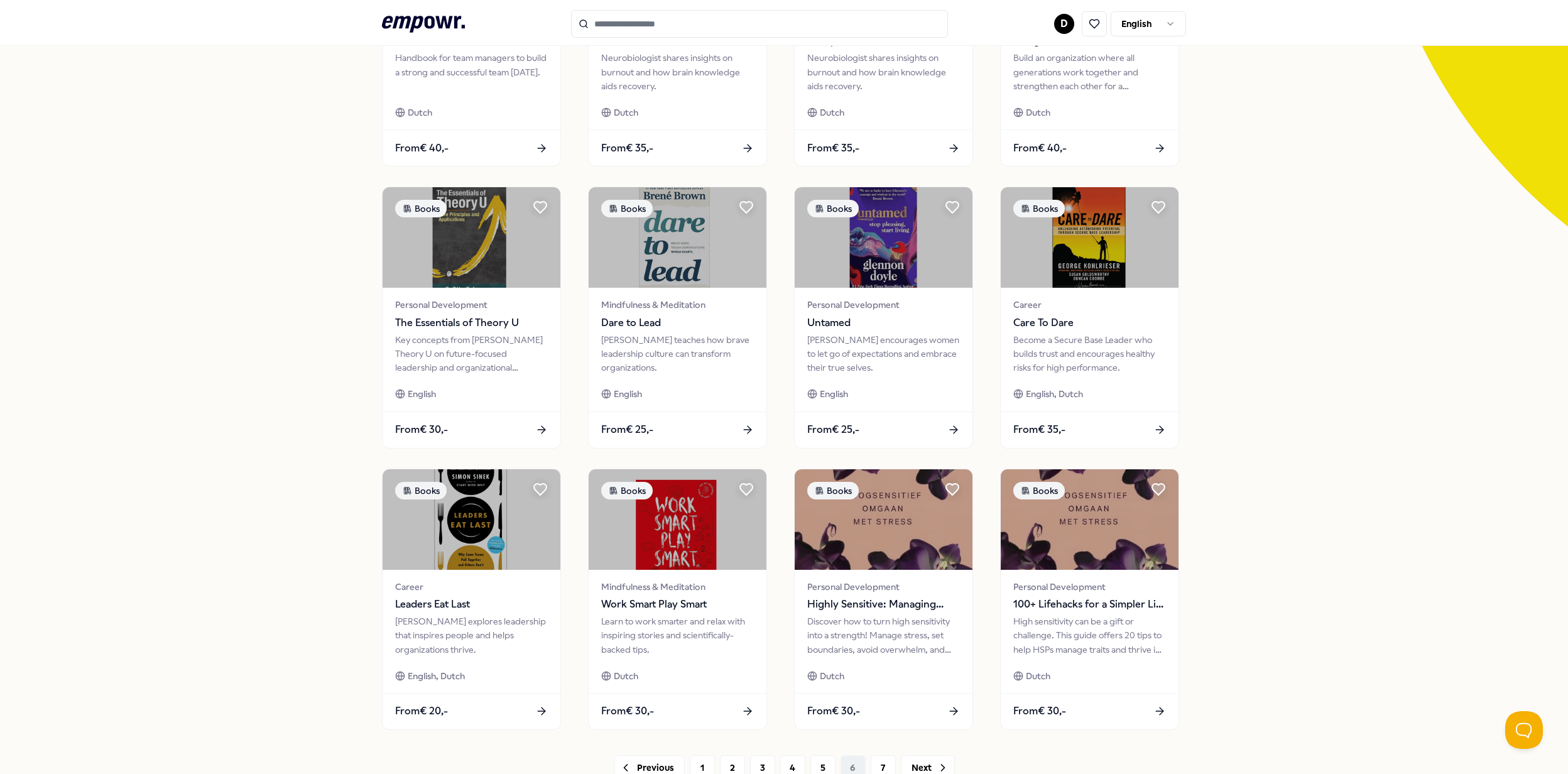
scroll to position [334, 0]
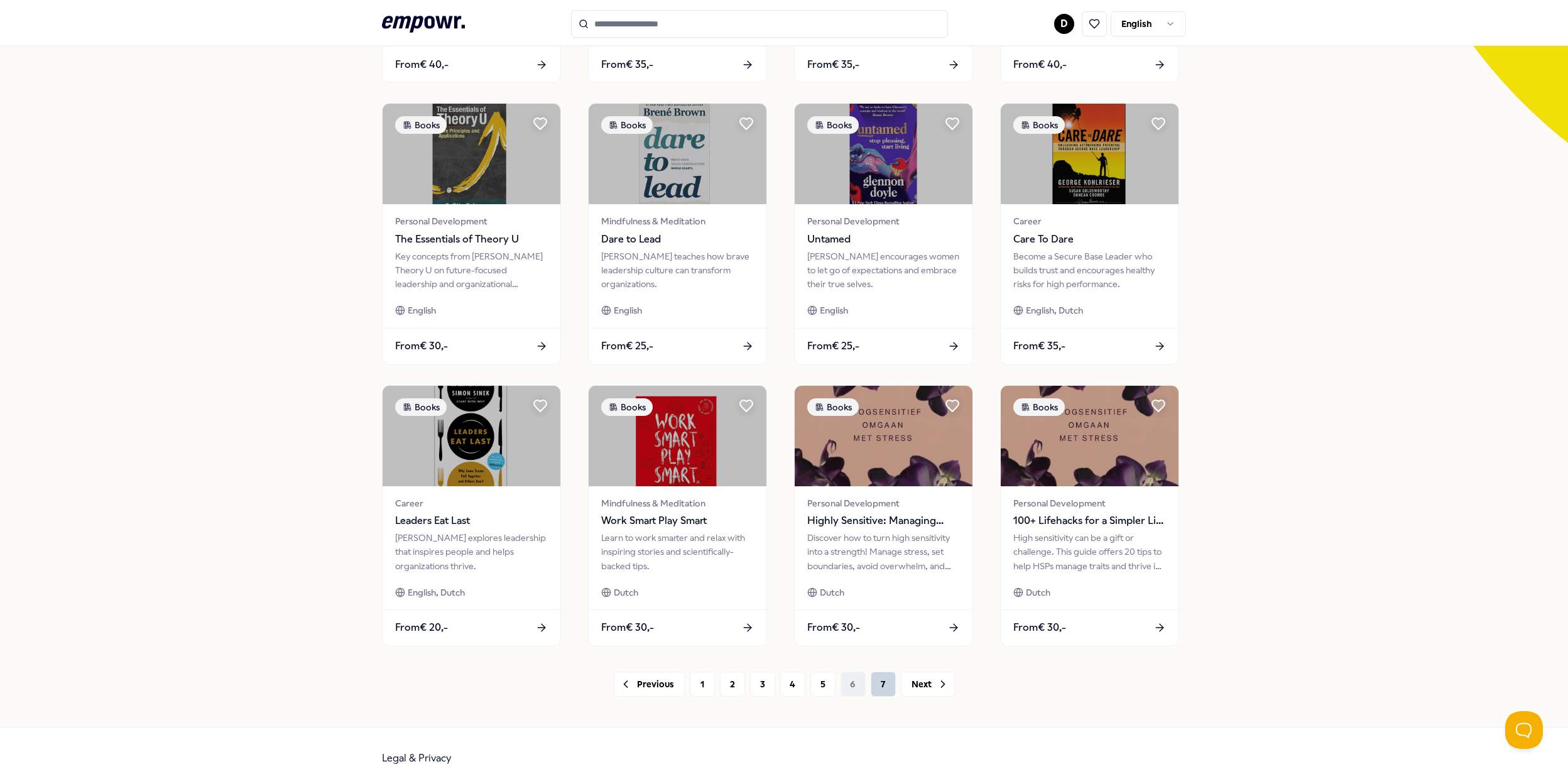
click at [871, 686] on button "7" at bounding box center [883, 683] width 25 height 25
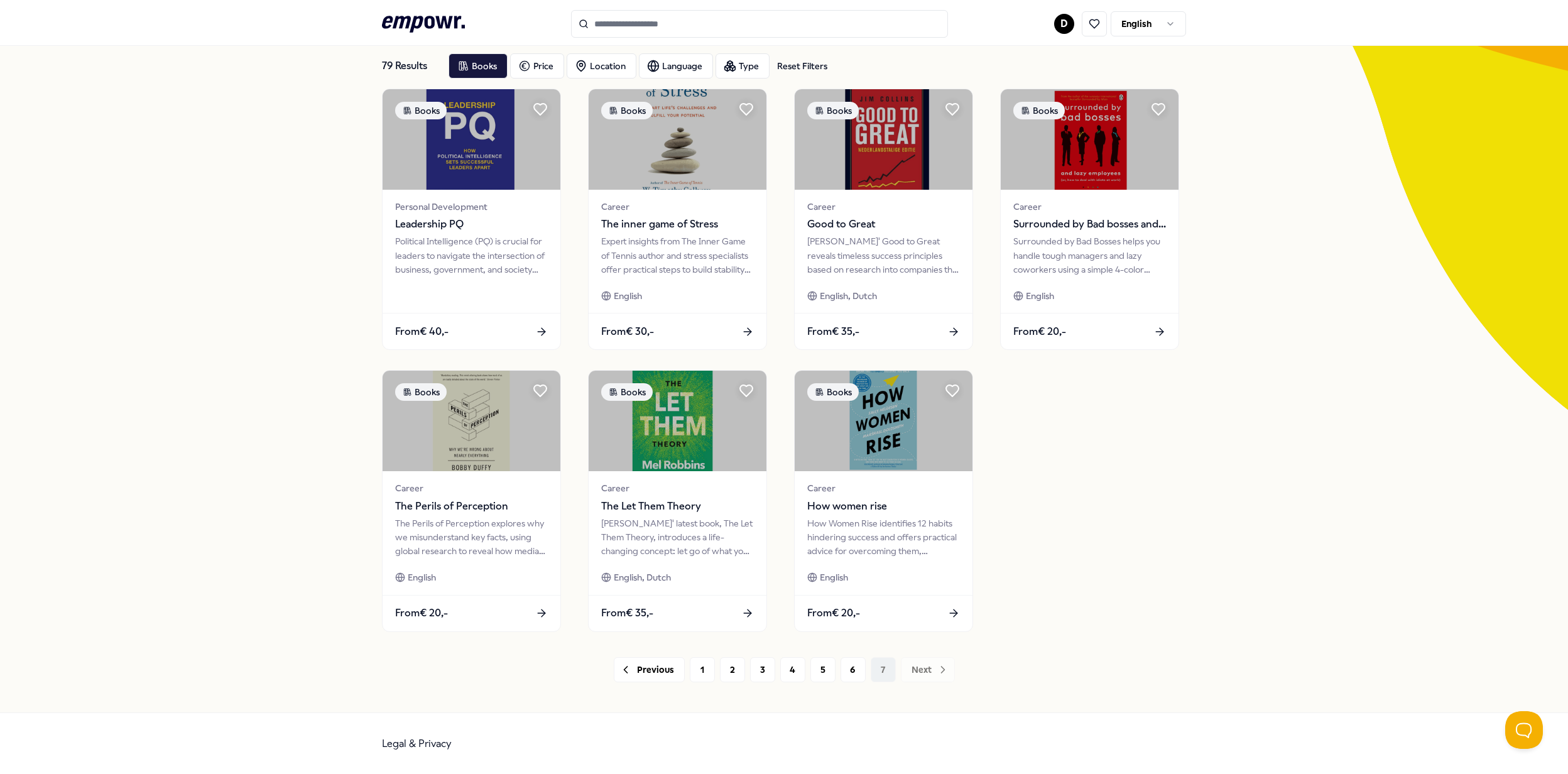
scroll to position [69, 0]
